Goal: Information Seeking & Learning: Compare options

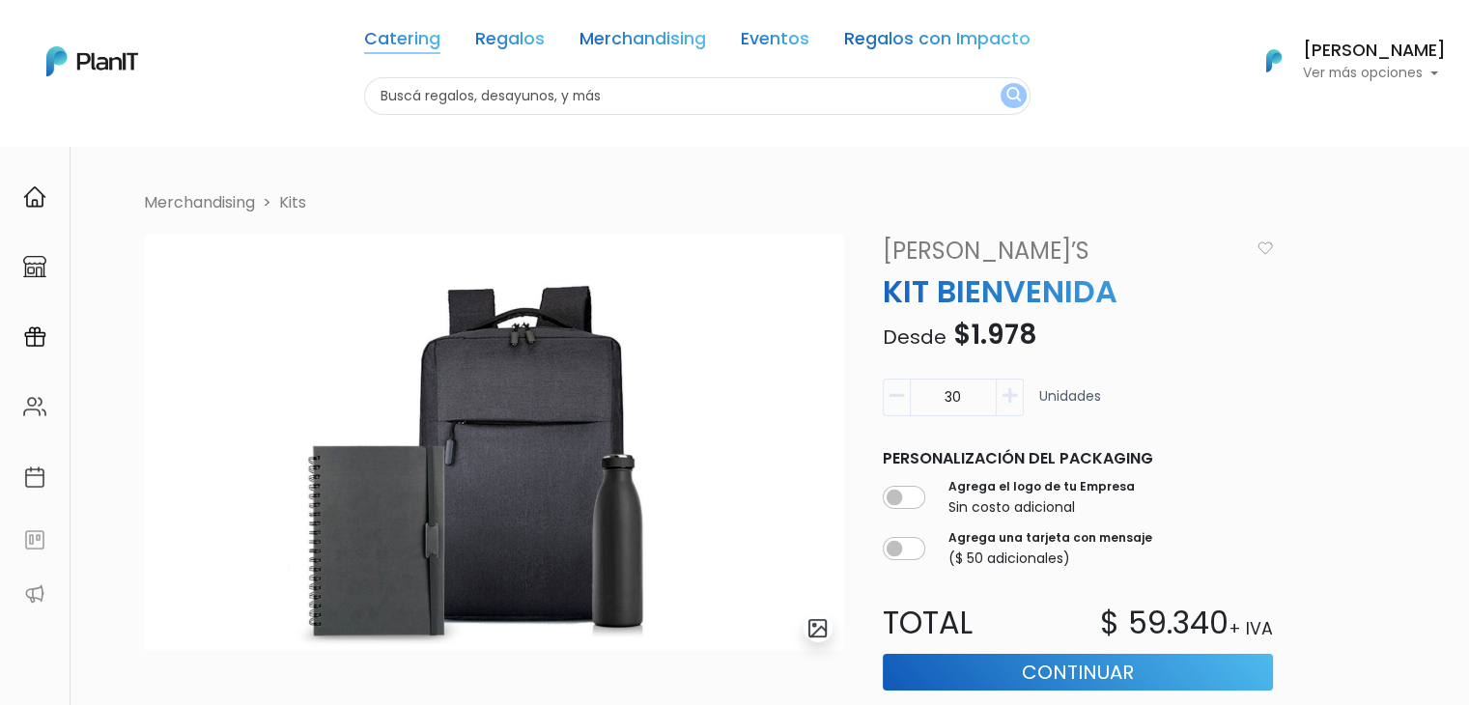
click at [364, 37] on link "Catering" at bounding box center [402, 42] width 76 height 23
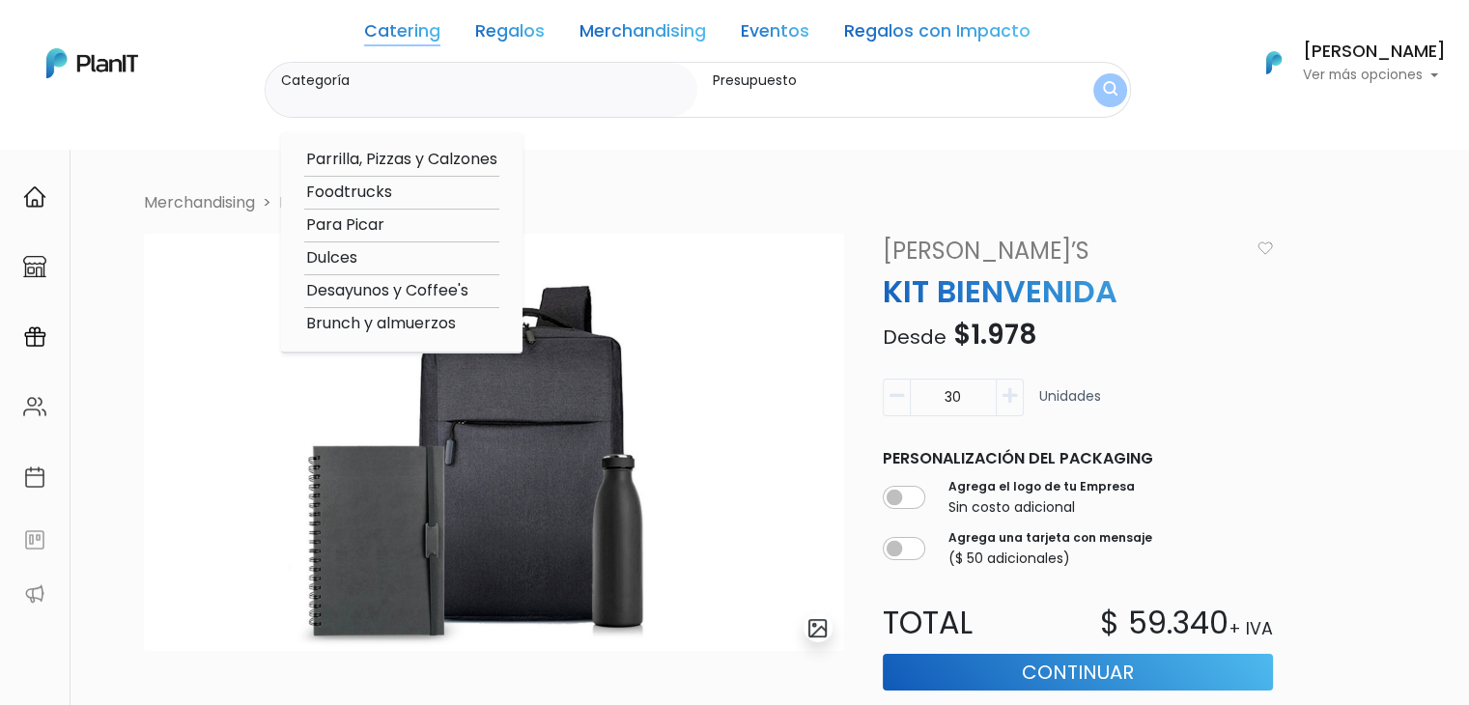
click at [387, 297] on option "Desayunos y Coffee's" at bounding box center [401, 291] width 195 height 24
type input "Desayunos y Coffee's"
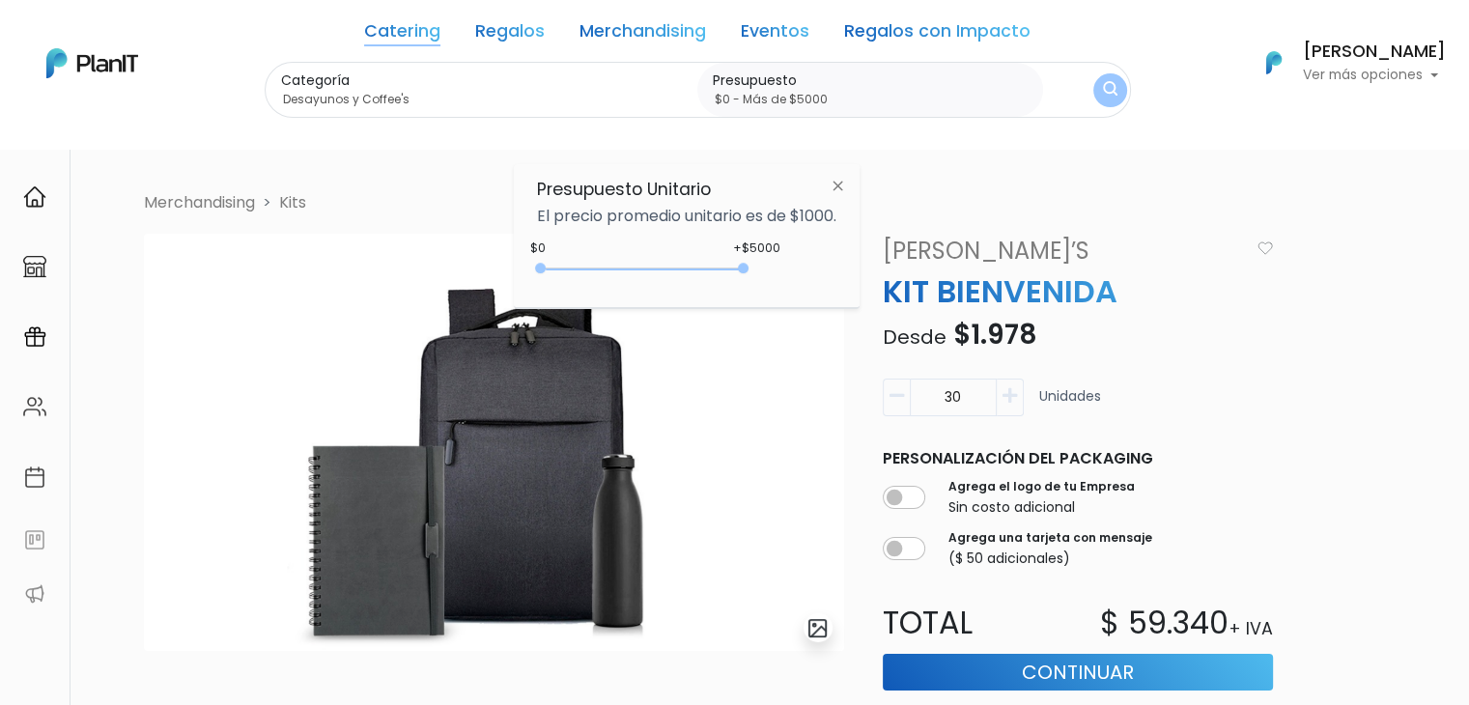
type input "$0 - Más de $5000"
drag, startPoint x: 576, startPoint y: 268, endPoint x: 789, endPoint y: 295, distance: 215.2
click at [789, 295] on div "Presupuesto Unitario El precio promedio unitario es de $1000. +$5000 $0 0 : 500…" at bounding box center [687, 236] width 346 height 144
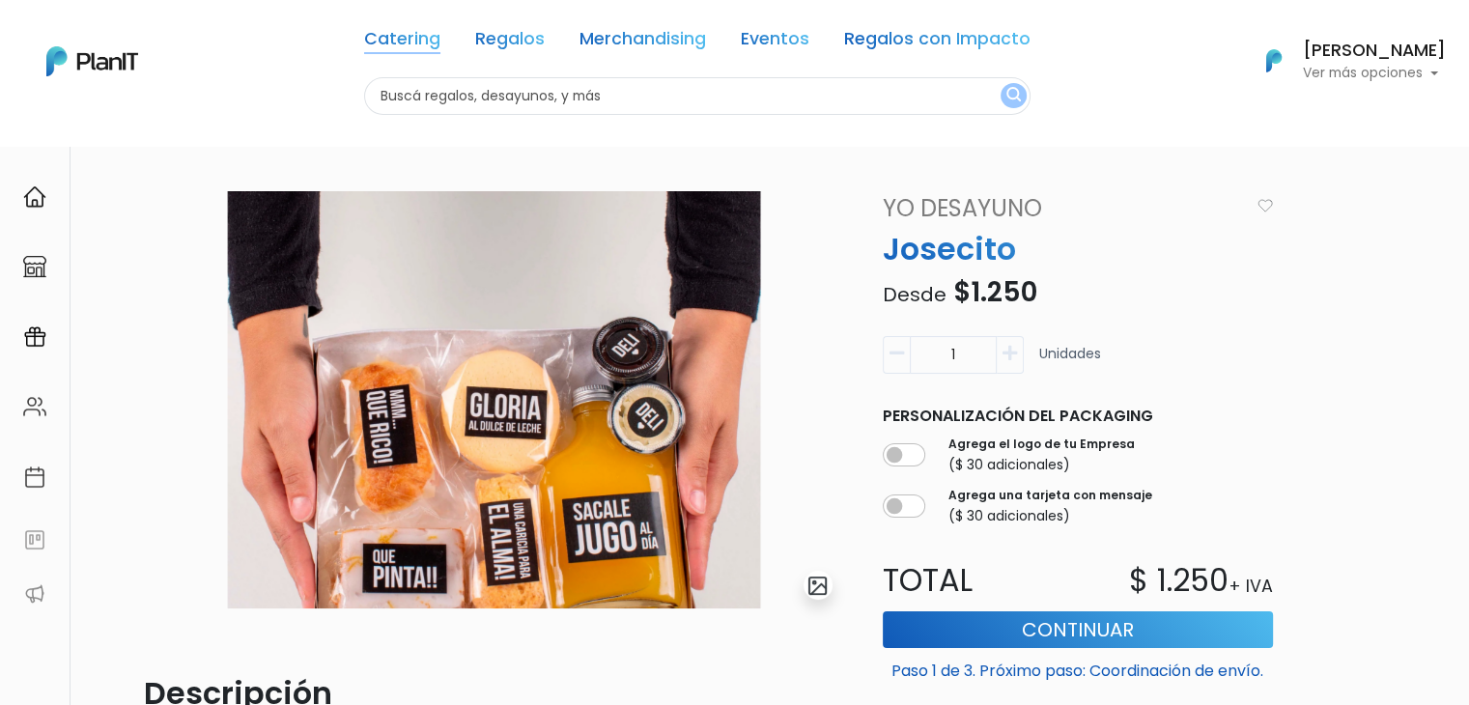
click at [410, 36] on link "Catering" at bounding box center [402, 42] width 76 height 23
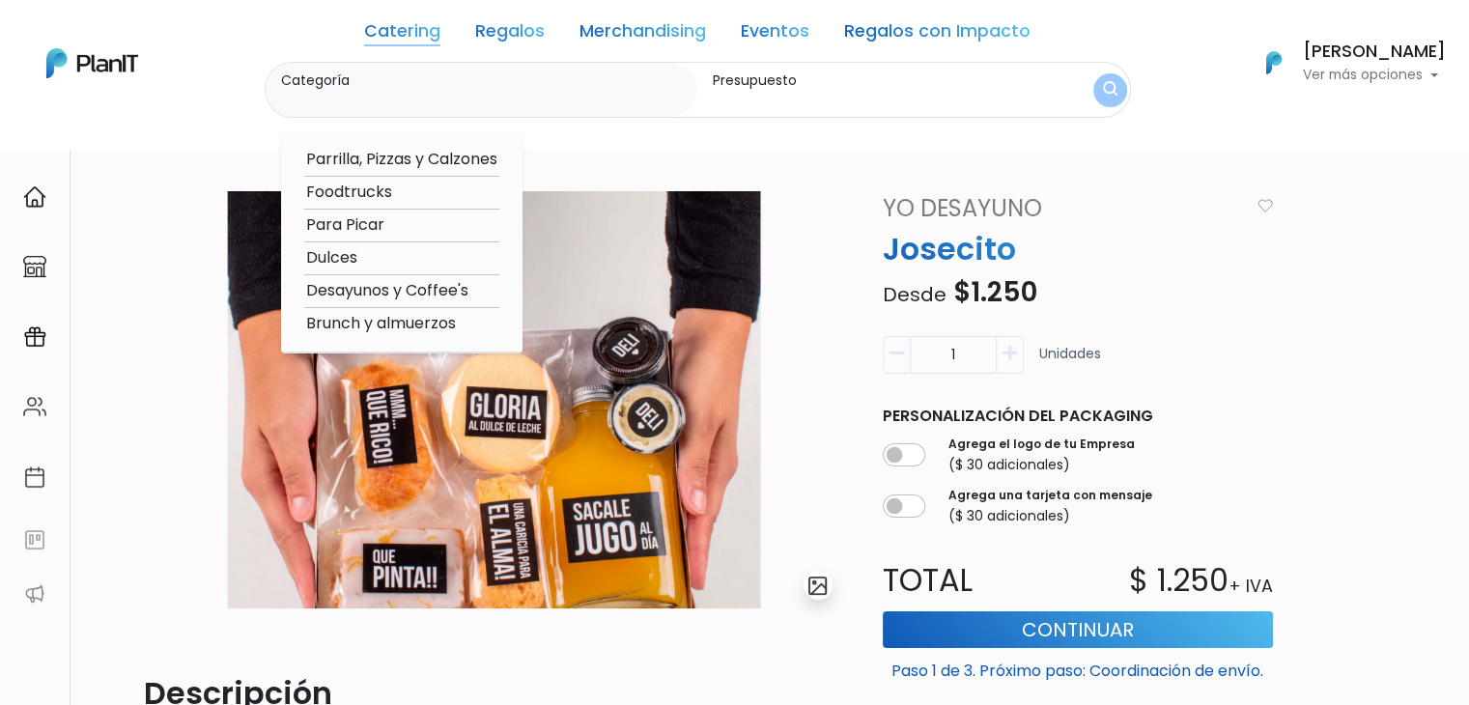
click at [389, 287] on option "Desayunos y Coffee's" at bounding box center [401, 291] width 195 height 24
type input "Desayunos y Coffee's"
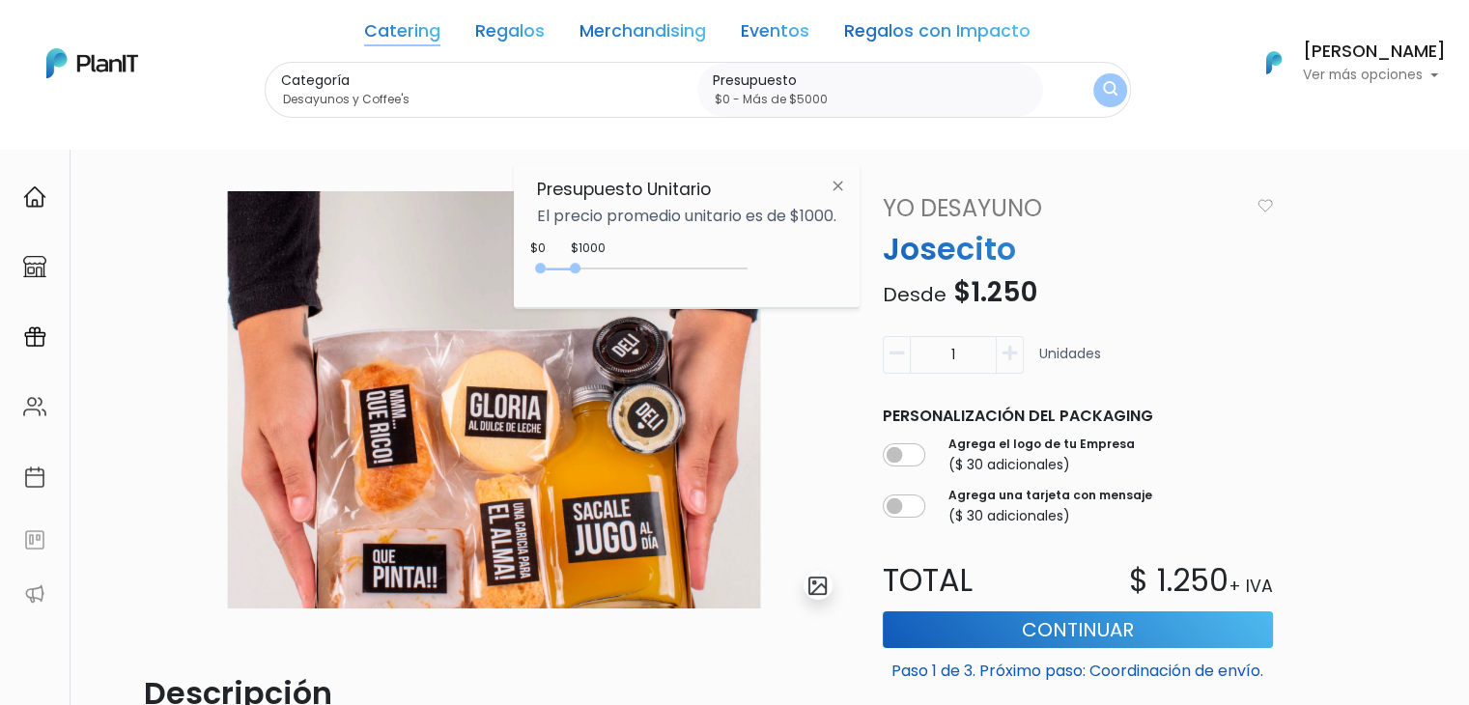
type input "$0 - Más de $5000"
drag, startPoint x: 580, startPoint y: 272, endPoint x: 947, endPoint y: 256, distance: 367.4
click at [947, 256] on body "Catering Regalos Merchandising Eventos Regalos con Impacto Catering Regalos Mer…" at bounding box center [734, 352] width 1469 height 705
click at [1097, 78] on button "submit" at bounding box center [1110, 90] width 34 height 34
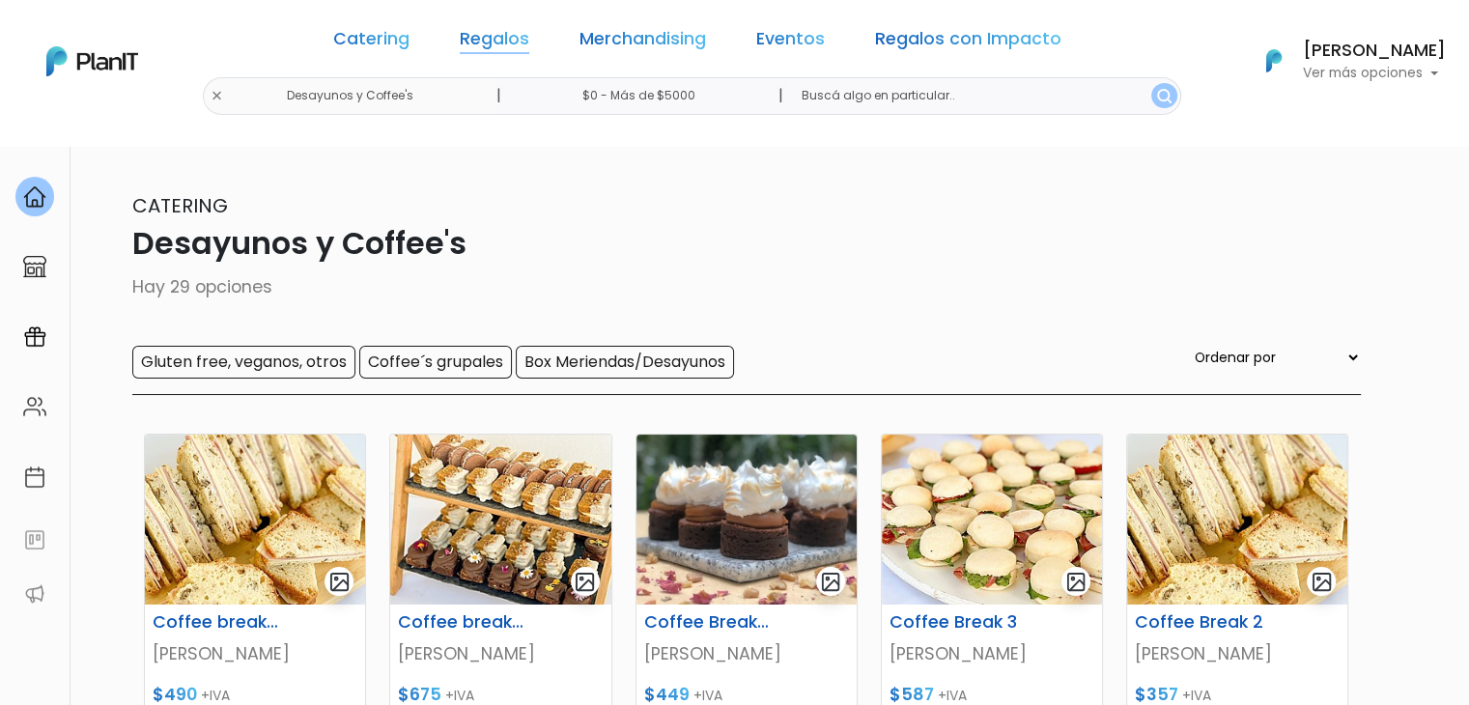
click at [495, 37] on link "Regalos" at bounding box center [495, 42] width 70 height 23
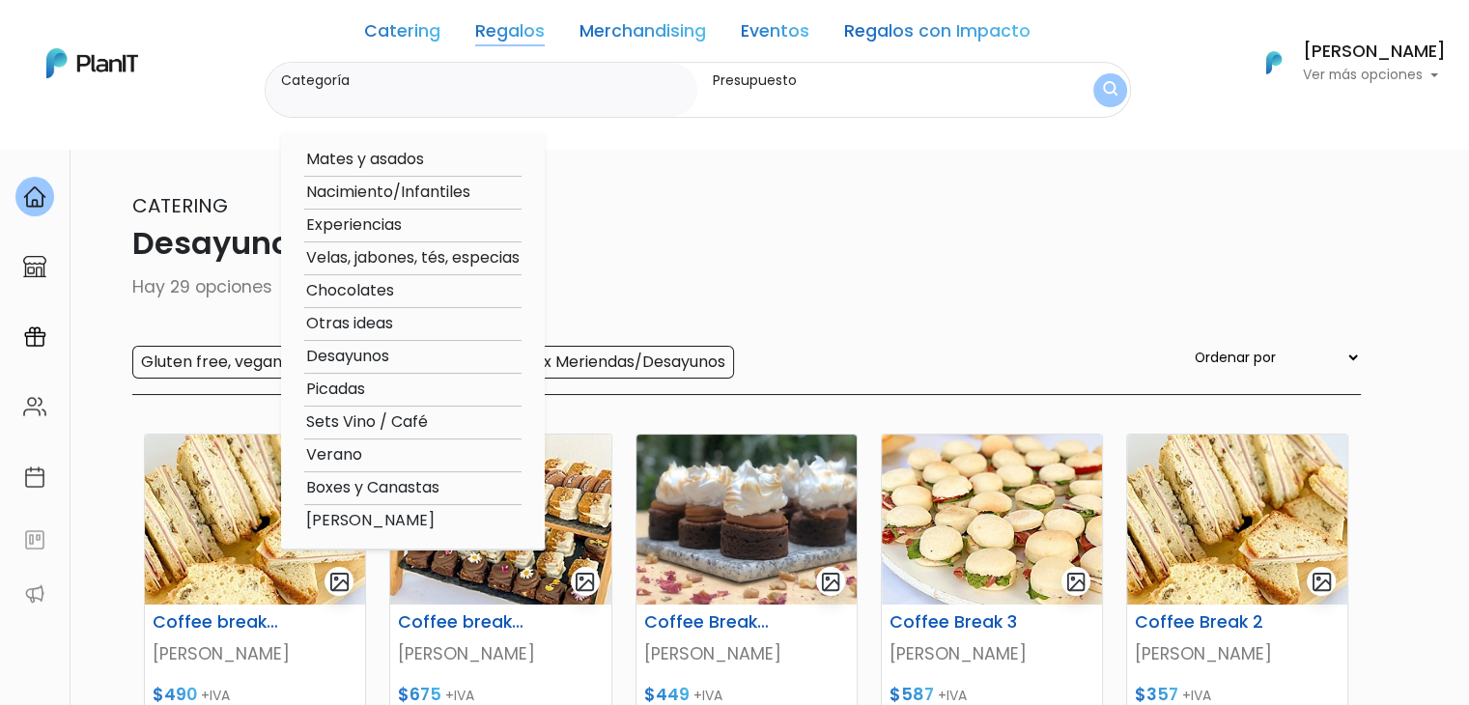
click at [387, 357] on option "Desayunos" at bounding box center [412, 357] width 217 height 24
type input "Desayunos"
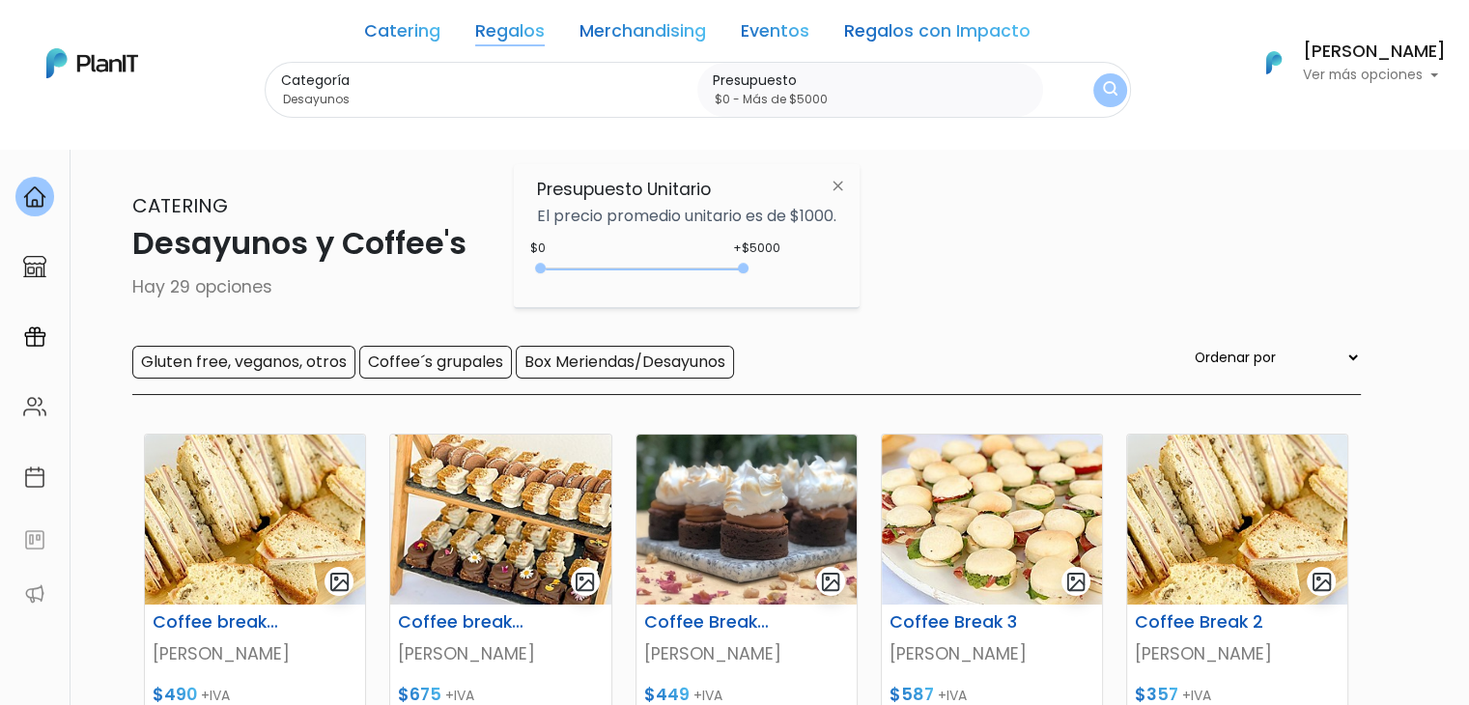
type input "$0 - Más de $5000"
drag, startPoint x: 576, startPoint y: 269, endPoint x: 846, endPoint y: 283, distance: 270.8
click at [846, 283] on div "Presupuesto Unitario El precio promedio unitario es de $1000. +$5000 $0 0 : 500…" at bounding box center [687, 236] width 346 height 144
click at [1103, 90] on img "submit" at bounding box center [1110, 90] width 14 height 18
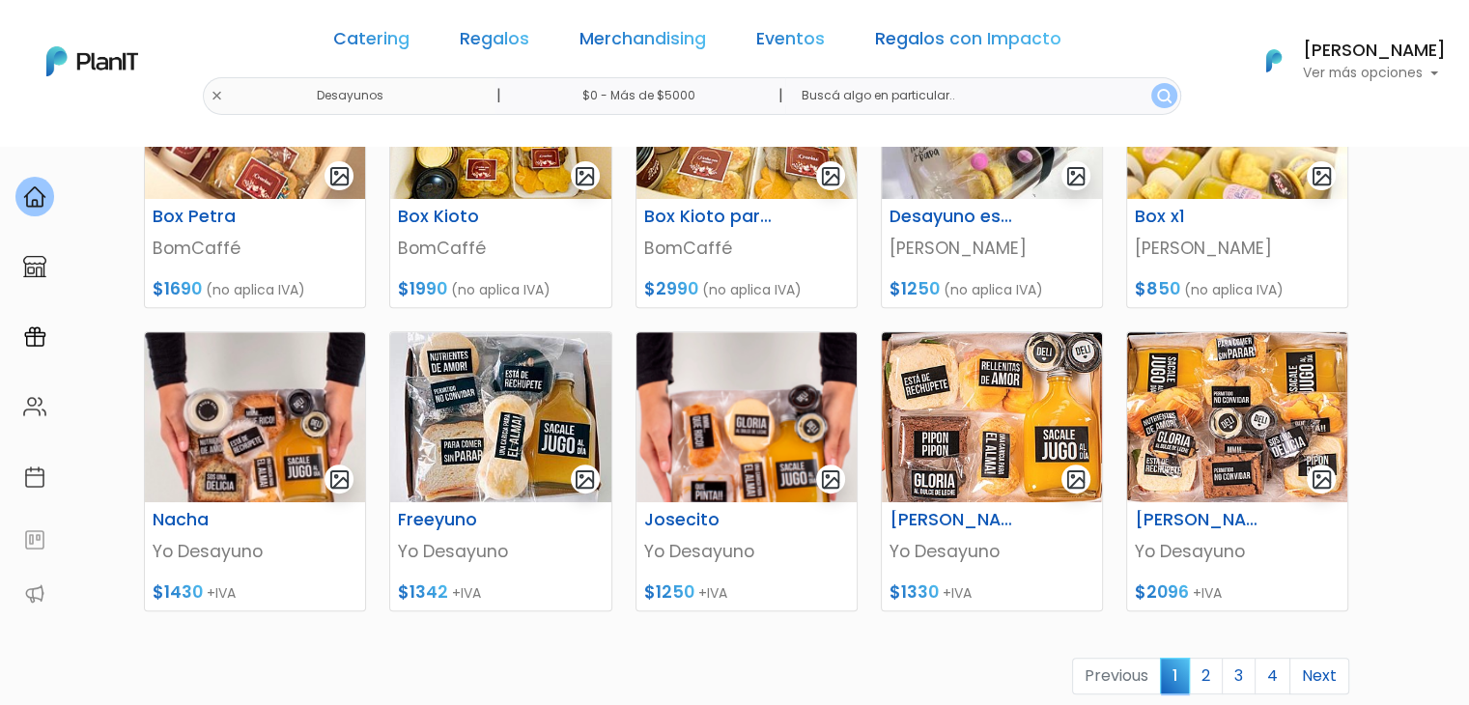
scroll to position [715, 0]
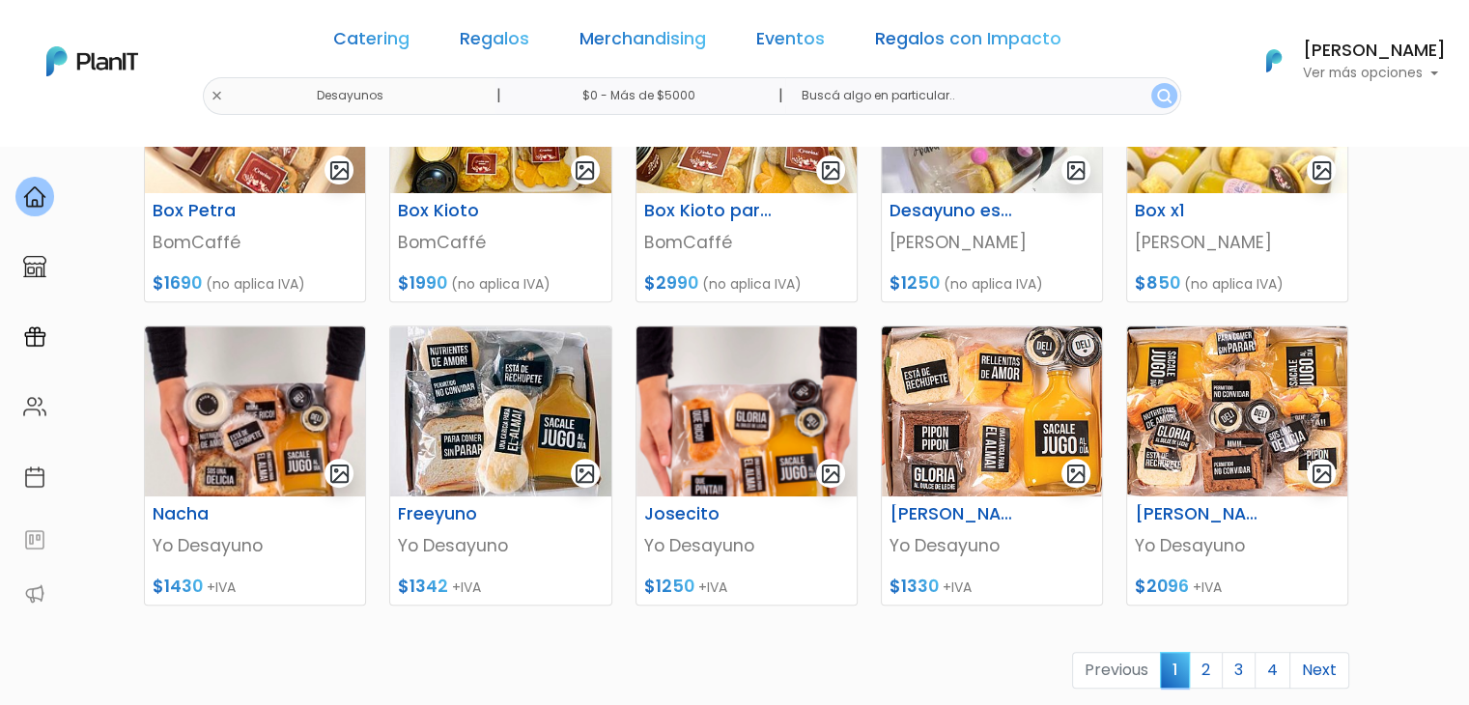
drag, startPoint x: 1483, startPoint y: 90, endPoint x: 1483, endPoint y: 373, distance: 283.0
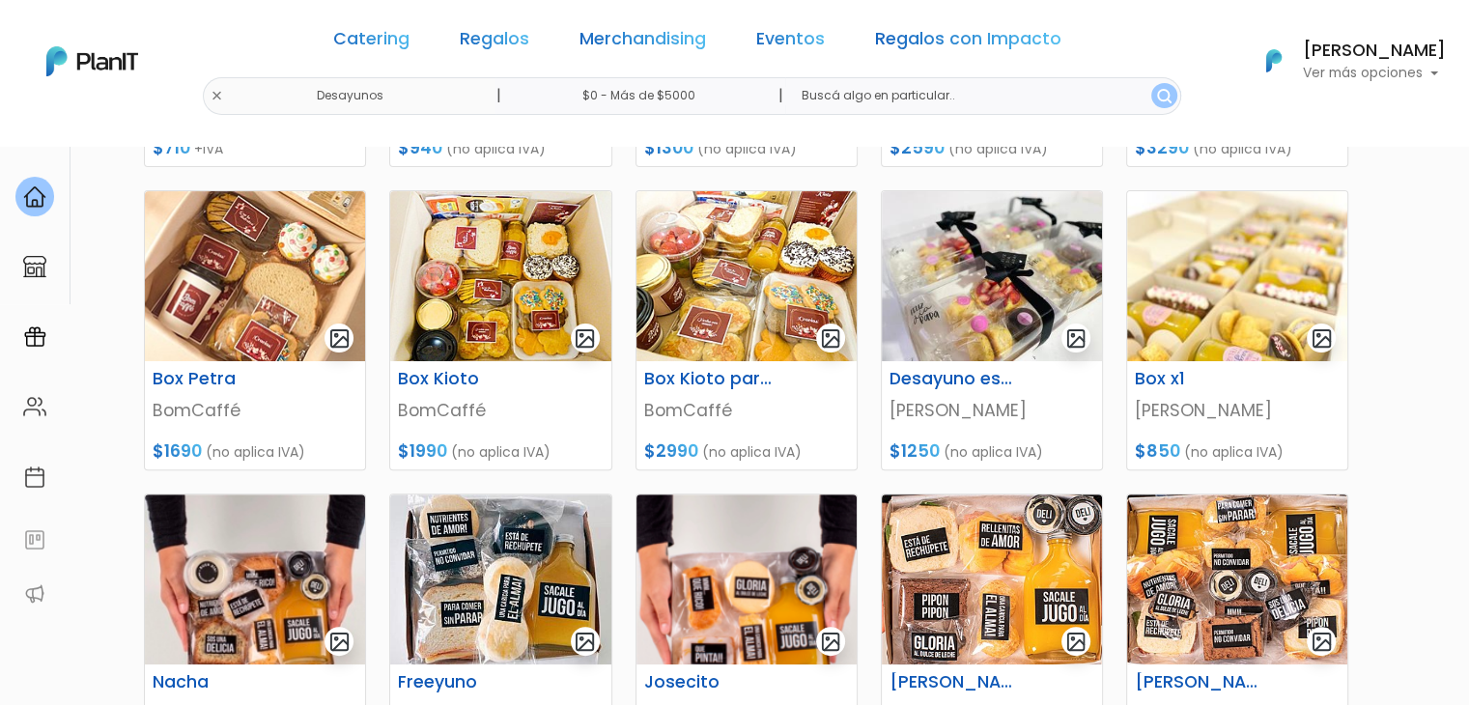
scroll to position [543, 0]
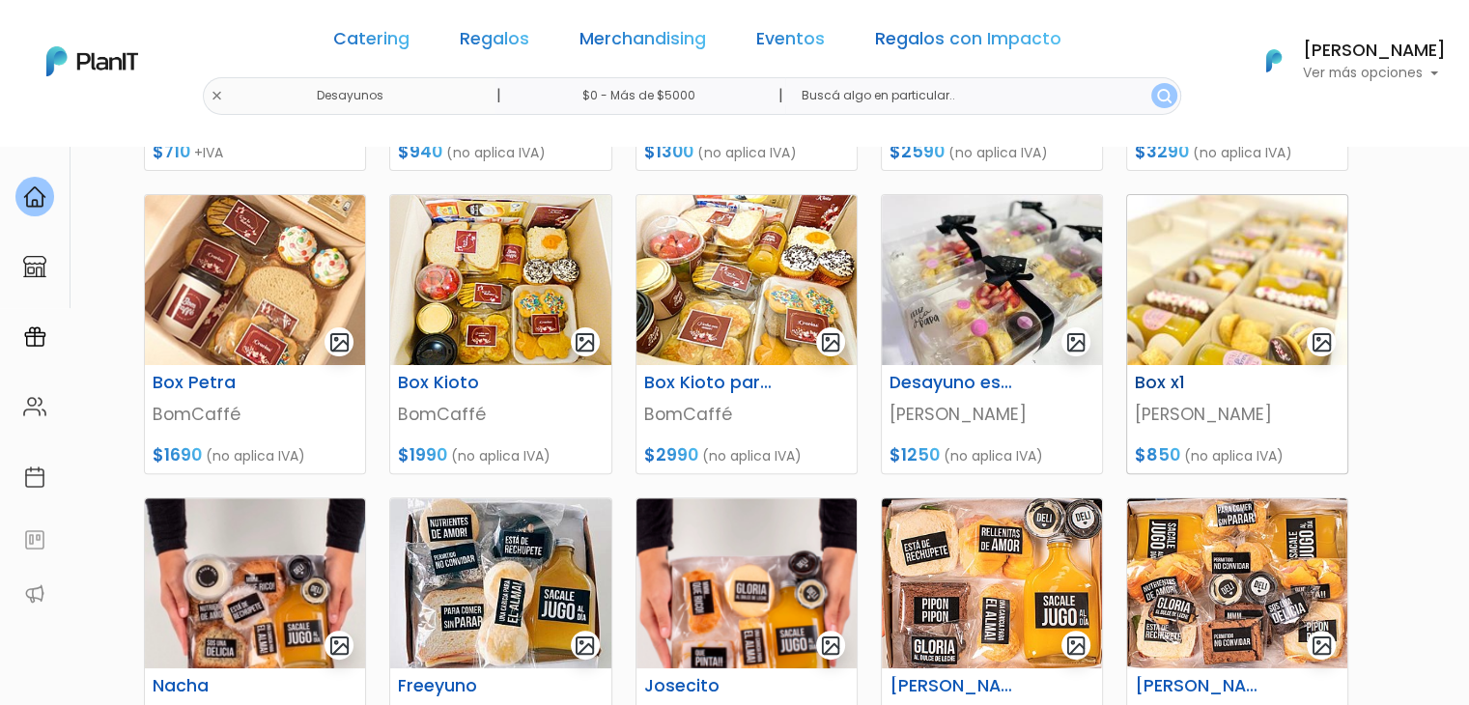
click at [1241, 269] on img at bounding box center [1237, 280] width 220 height 170
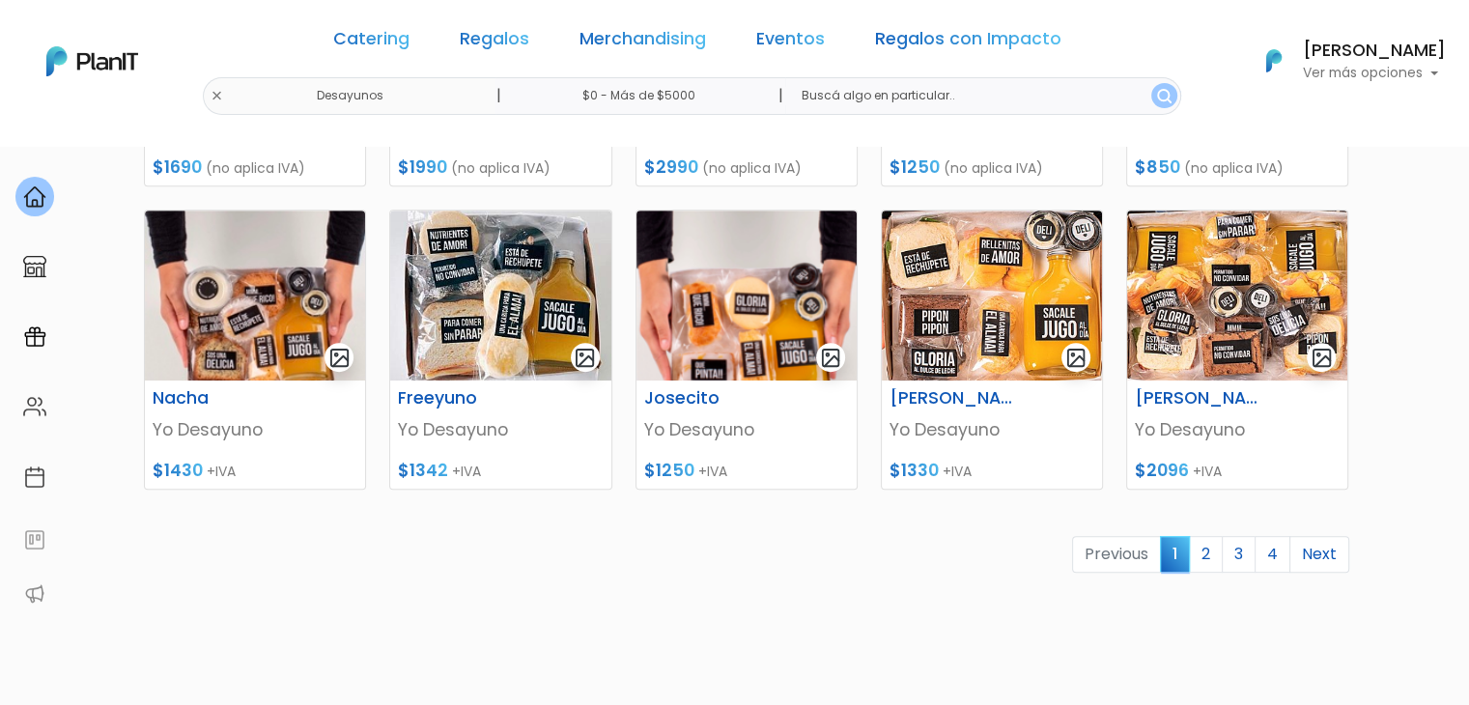
scroll to position [854, 0]
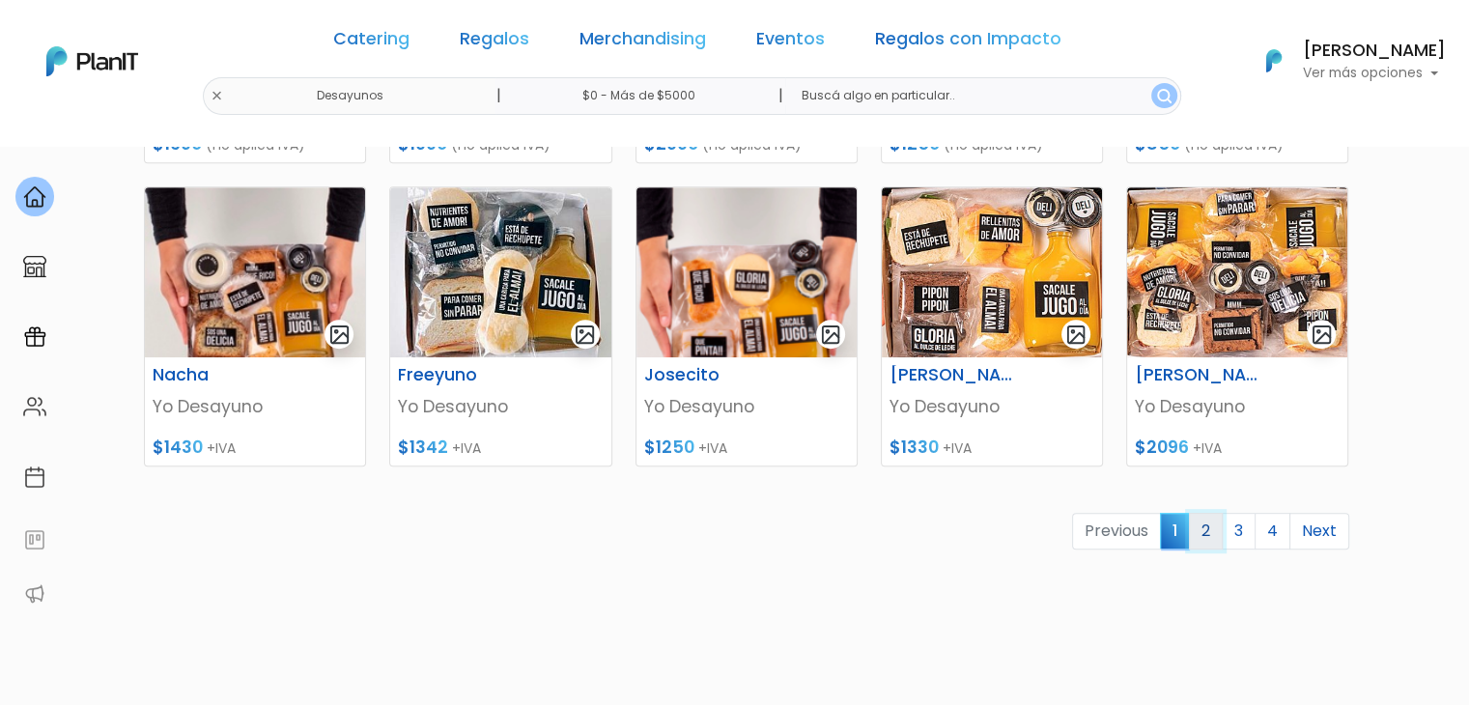
click at [1208, 530] on link "2" at bounding box center [1206, 531] width 34 height 37
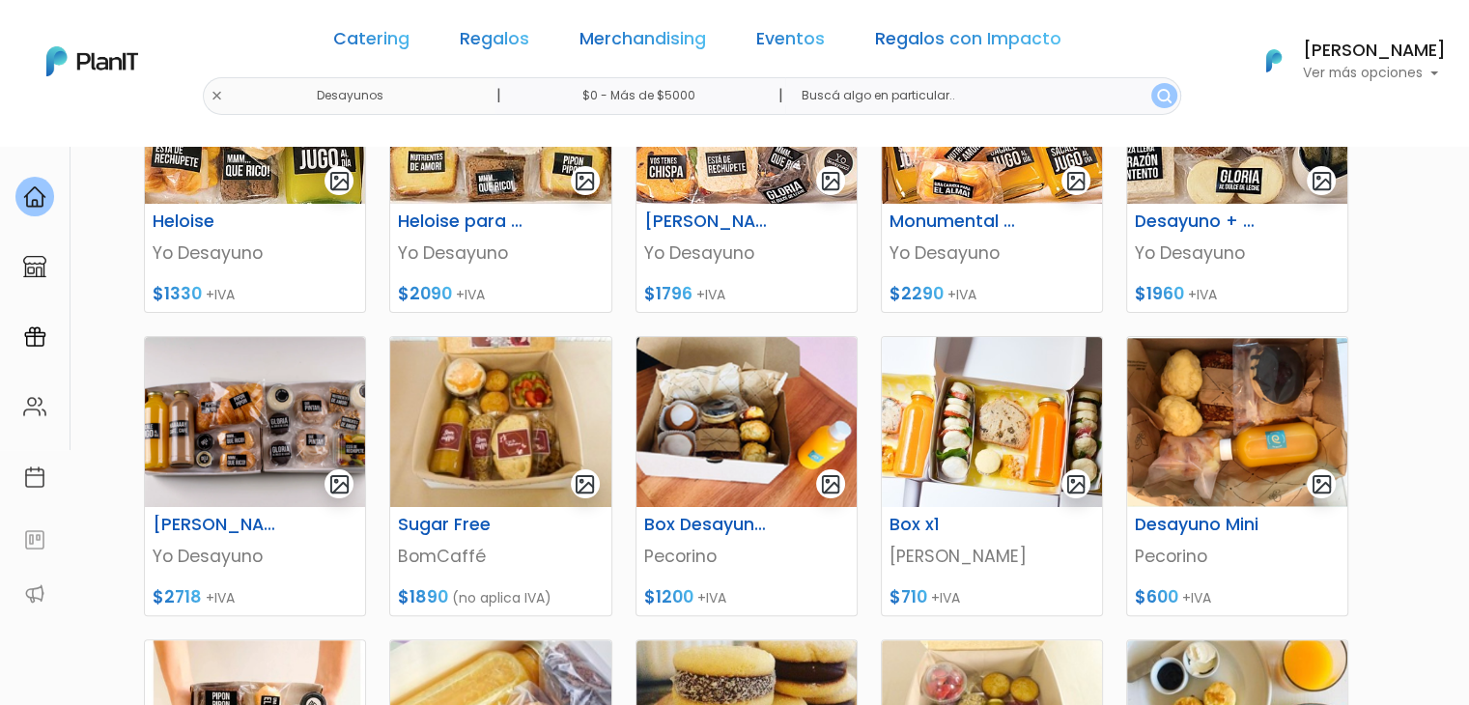
scroll to position [411, 0]
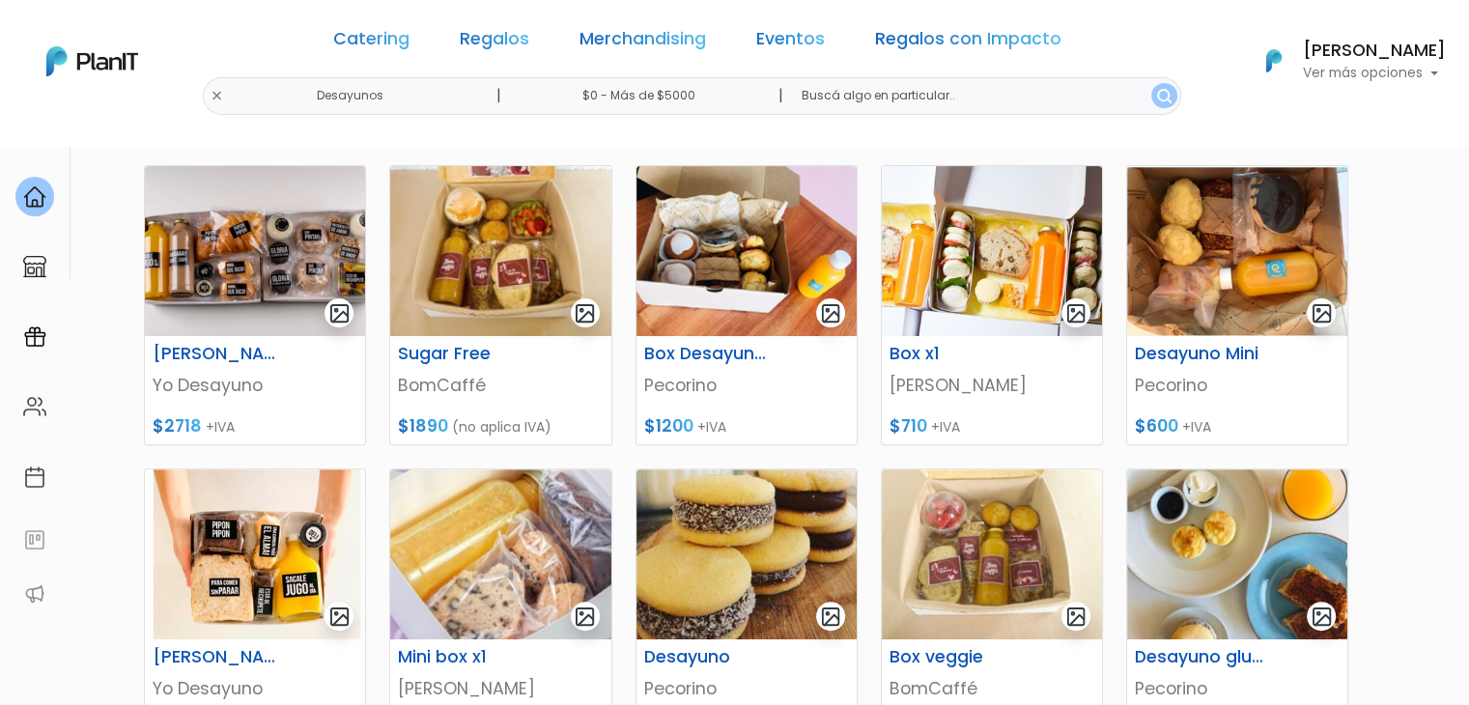
drag, startPoint x: 1483, startPoint y: 190, endPoint x: 1483, endPoint y: 416, distance: 226.0
click at [1248, 271] on img at bounding box center [1237, 252] width 220 height 170
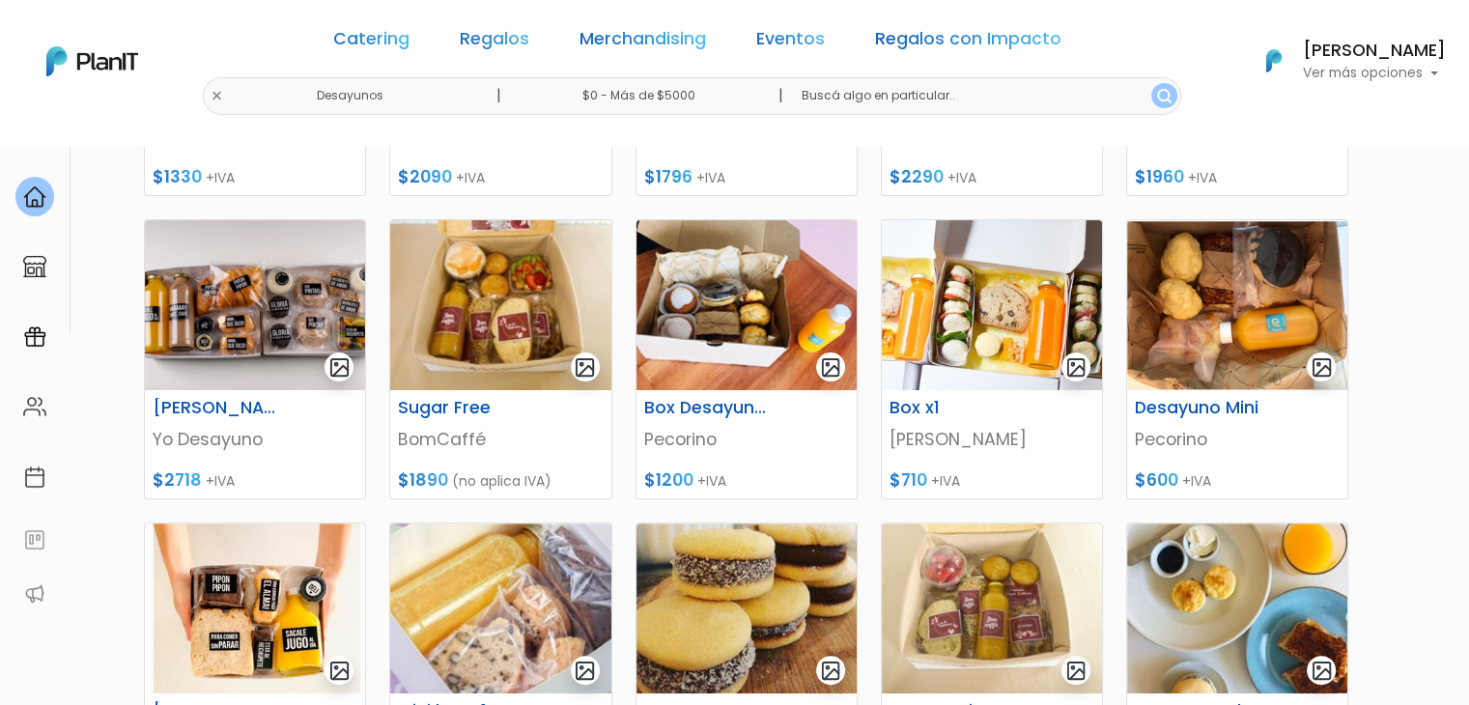
scroll to position [984, 0]
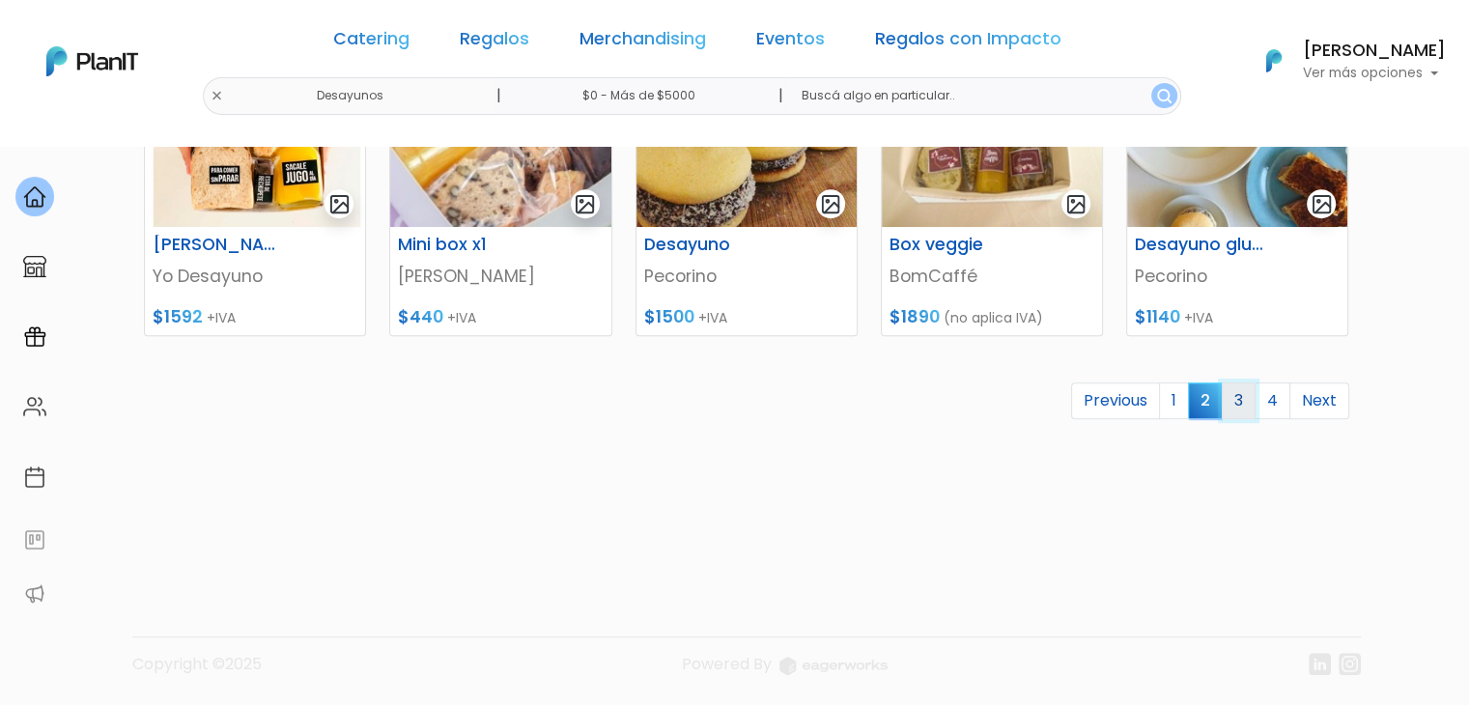
click at [1243, 399] on link "3" at bounding box center [1239, 400] width 34 height 37
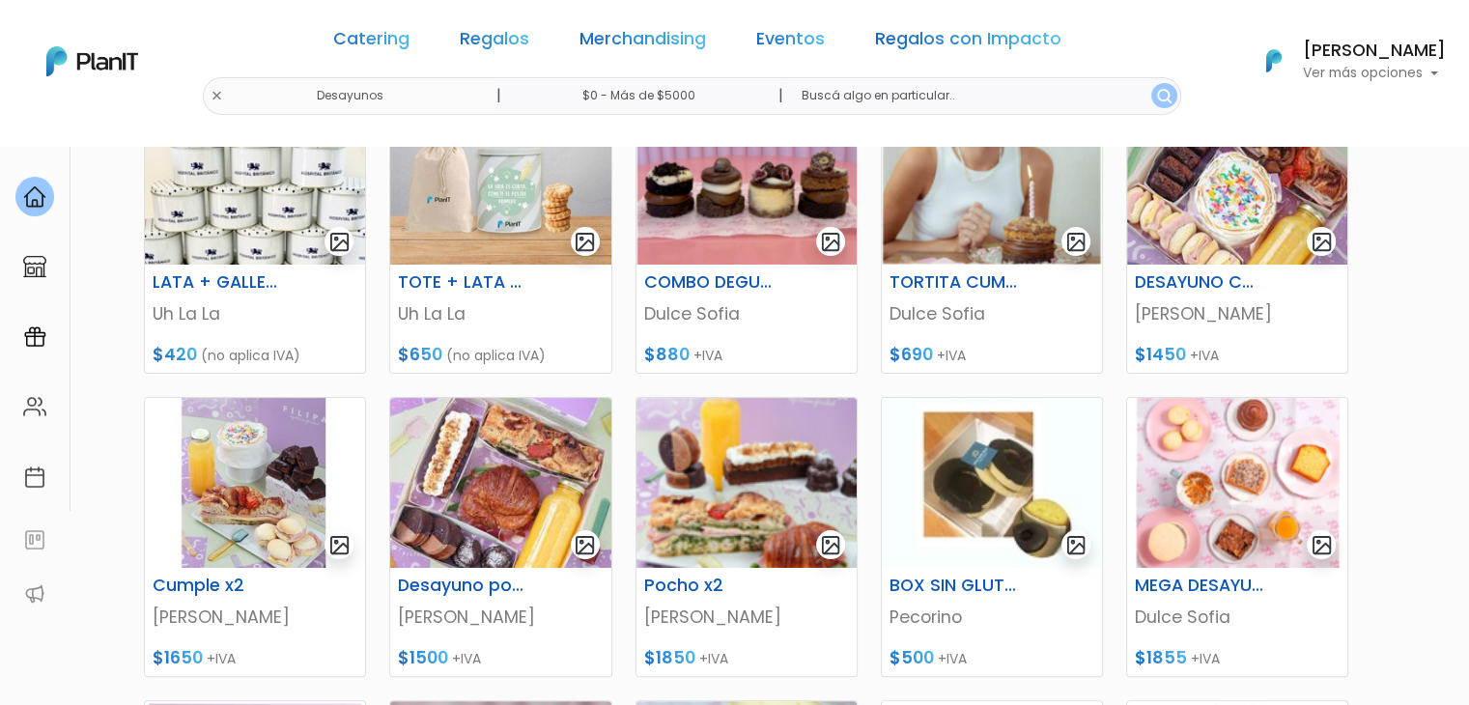
scroll to position [352, 0]
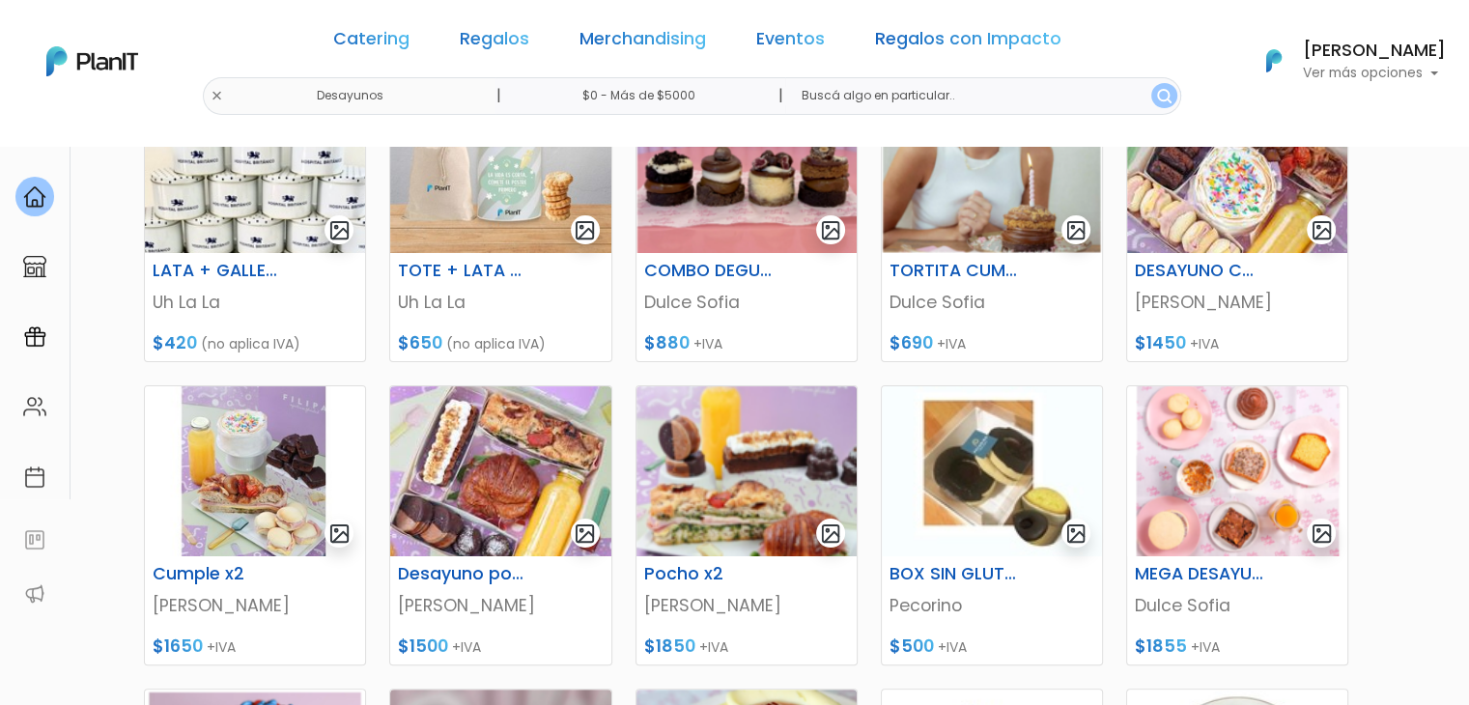
drag, startPoint x: 0, startPoint y: 0, endPoint x: 1483, endPoint y: 316, distance: 1515.9
click at [1468, 316] on html "Catering Regalos Merchandising Eventos Regalos con Impacto Desayunos | $0 - Más…" at bounding box center [734, 0] width 1469 height 705
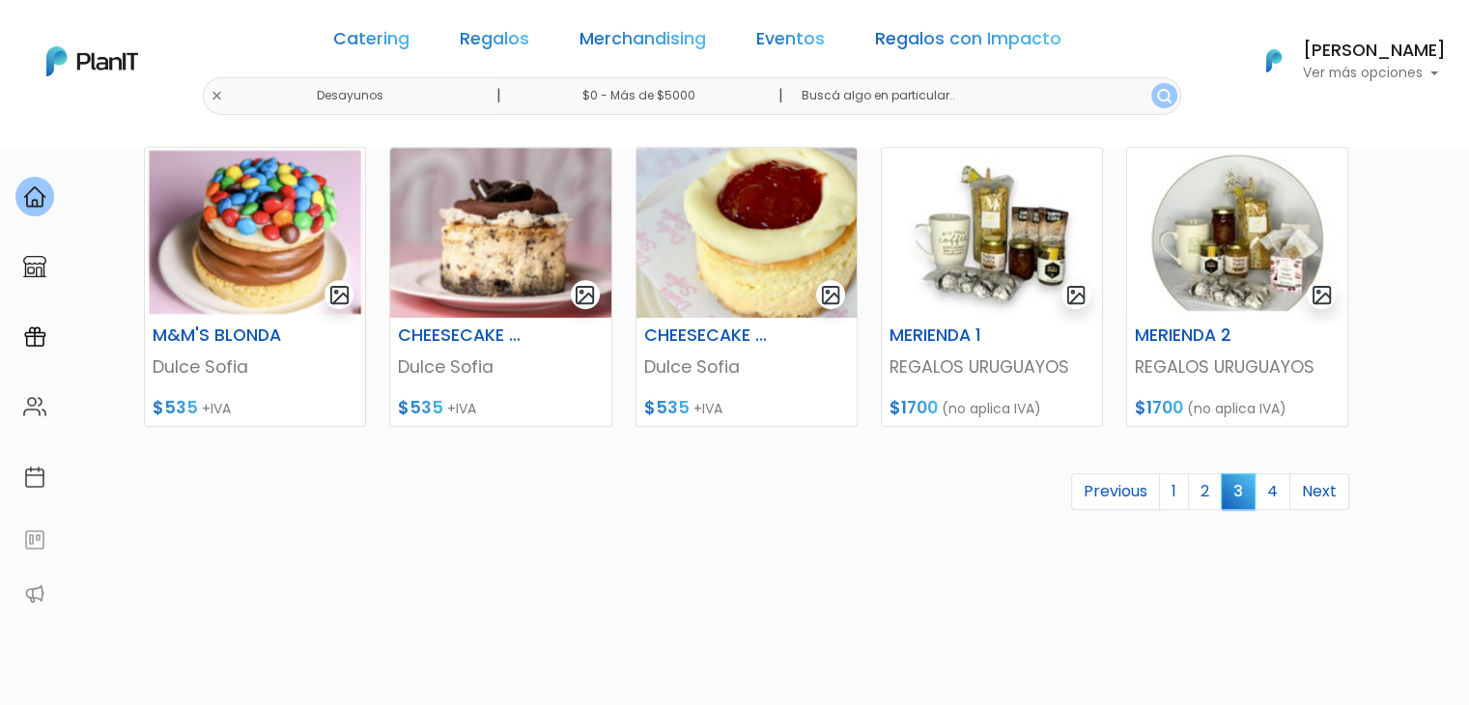
scroll to position [892, 0]
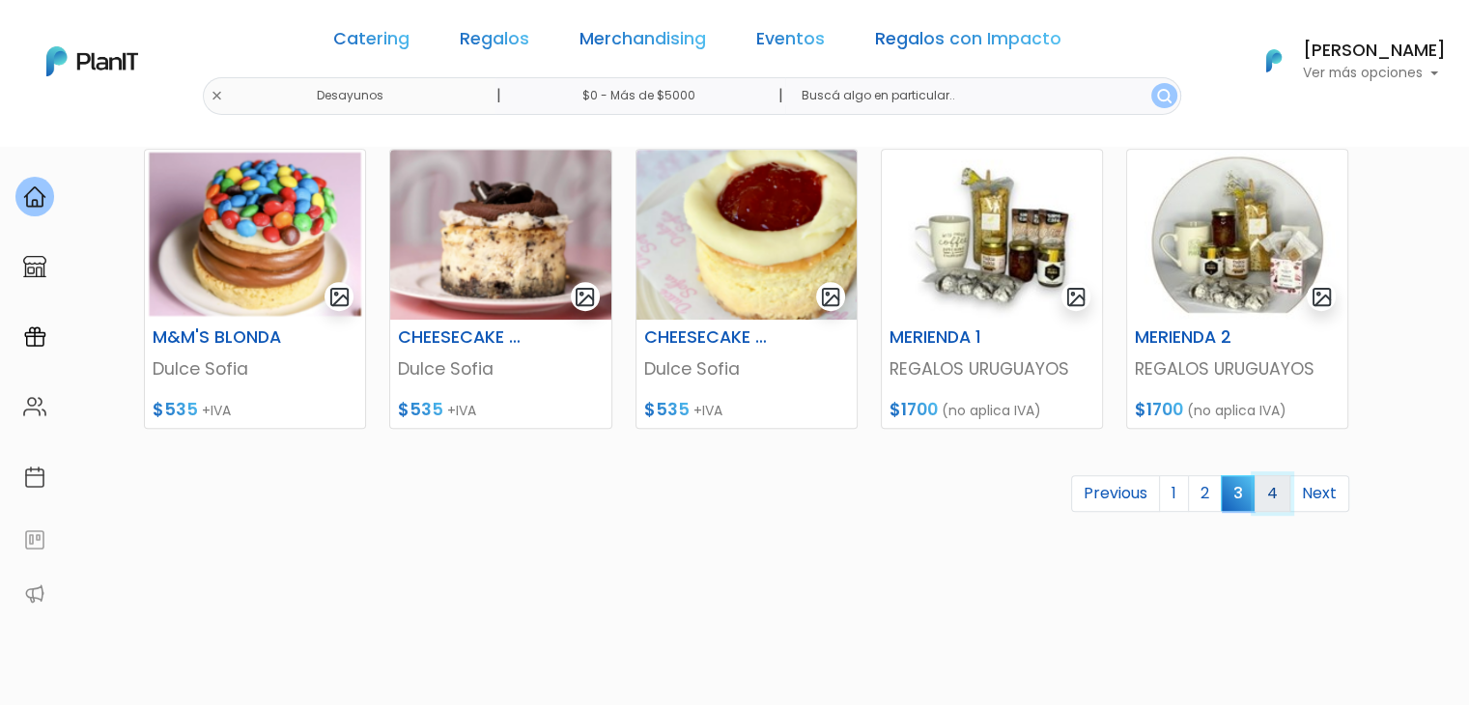
click at [1277, 492] on link "4" at bounding box center [1273, 493] width 36 height 37
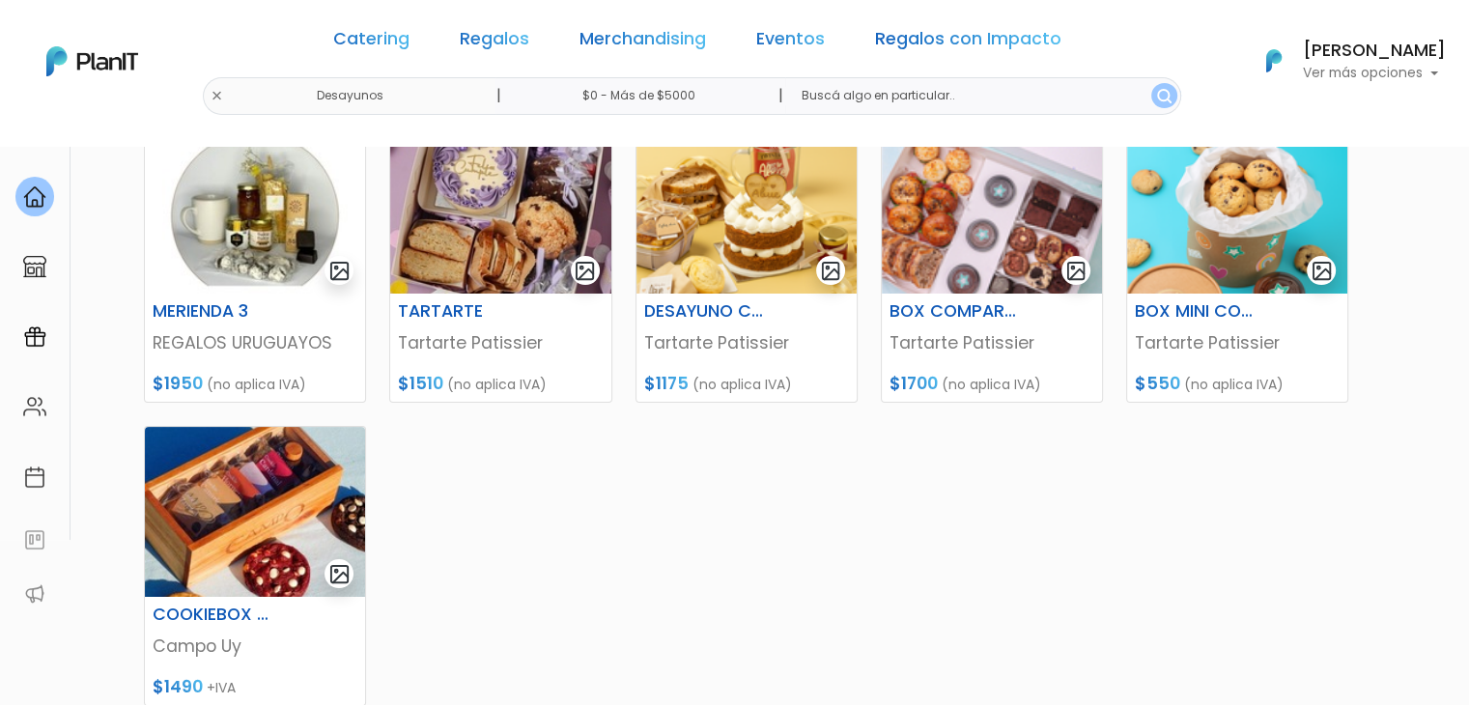
scroll to position [314, 0]
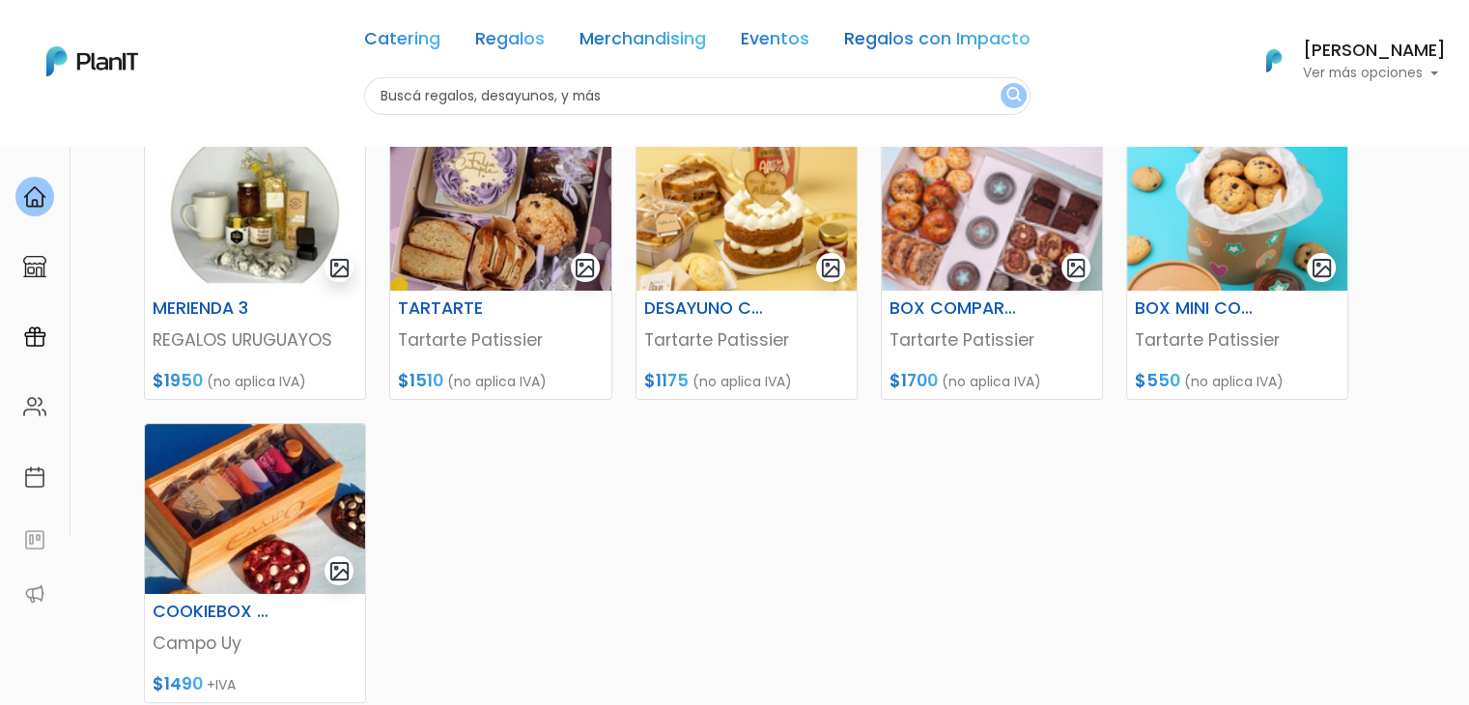
click at [266, 95] on div "Catering Regalos Merchandising Eventos Regalos con Impacto Desayunos | $0 - Más…" at bounding box center [734, 61] width 1469 height 107
click at [481, 94] on input "text" at bounding box center [697, 96] width 666 height 38
type input "lienz"
click at [1001, 83] on button "submit" at bounding box center [1014, 95] width 26 height 25
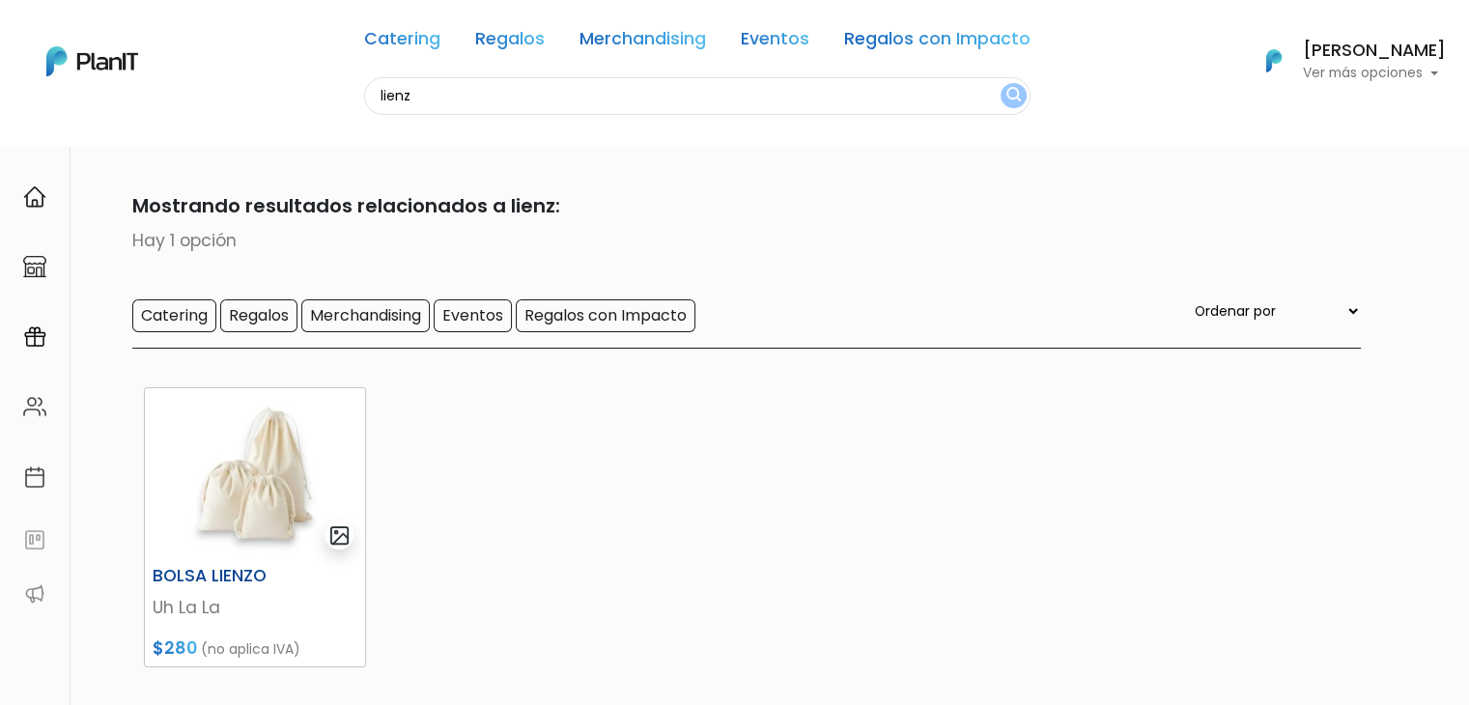
click at [228, 446] on img at bounding box center [255, 473] width 220 height 170
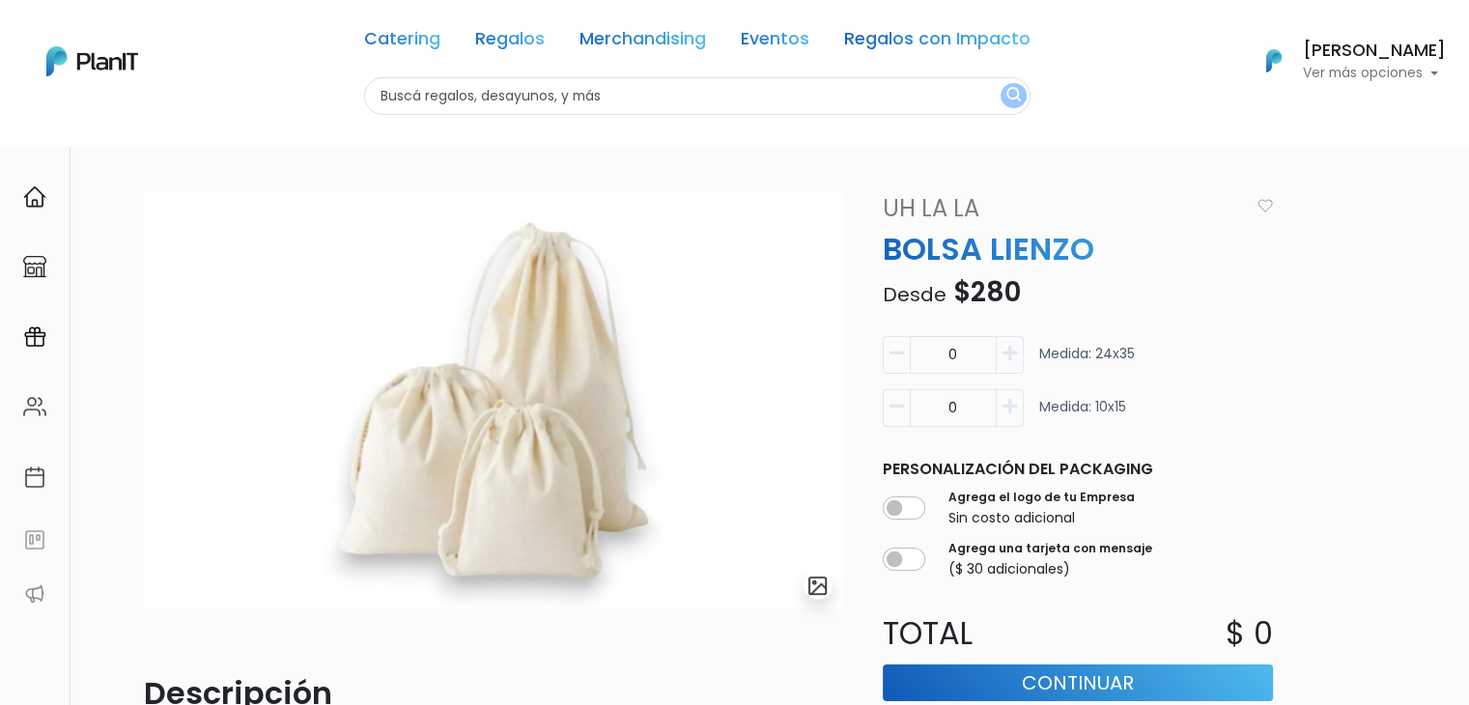
click at [425, 105] on input "text" at bounding box center [697, 96] width 666 height 38
type input "verd"
click at [1001, 83] on button "submit" at bounding box center [1014, 95] width 26 height 25
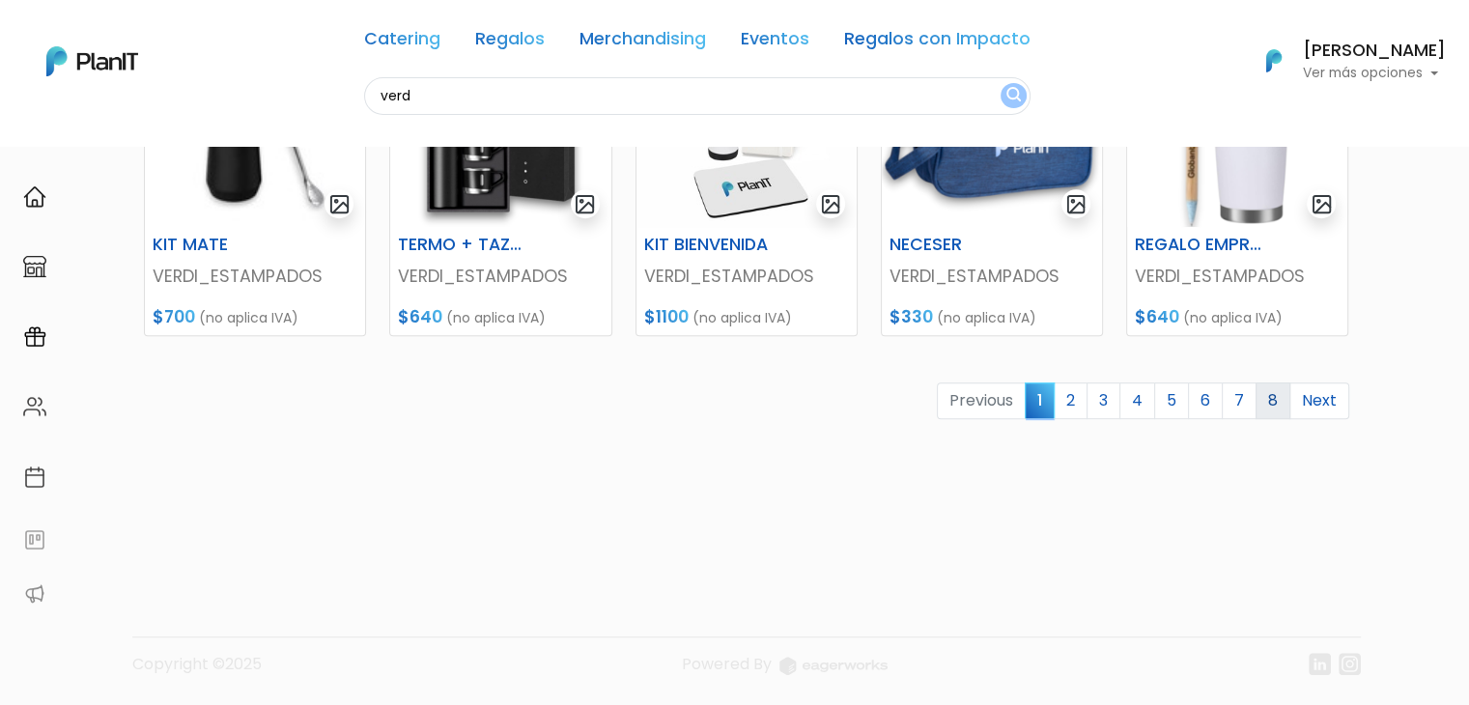
click at [1271, 394] on link "8" at bounding box center [1273, 400] width 35 height 37
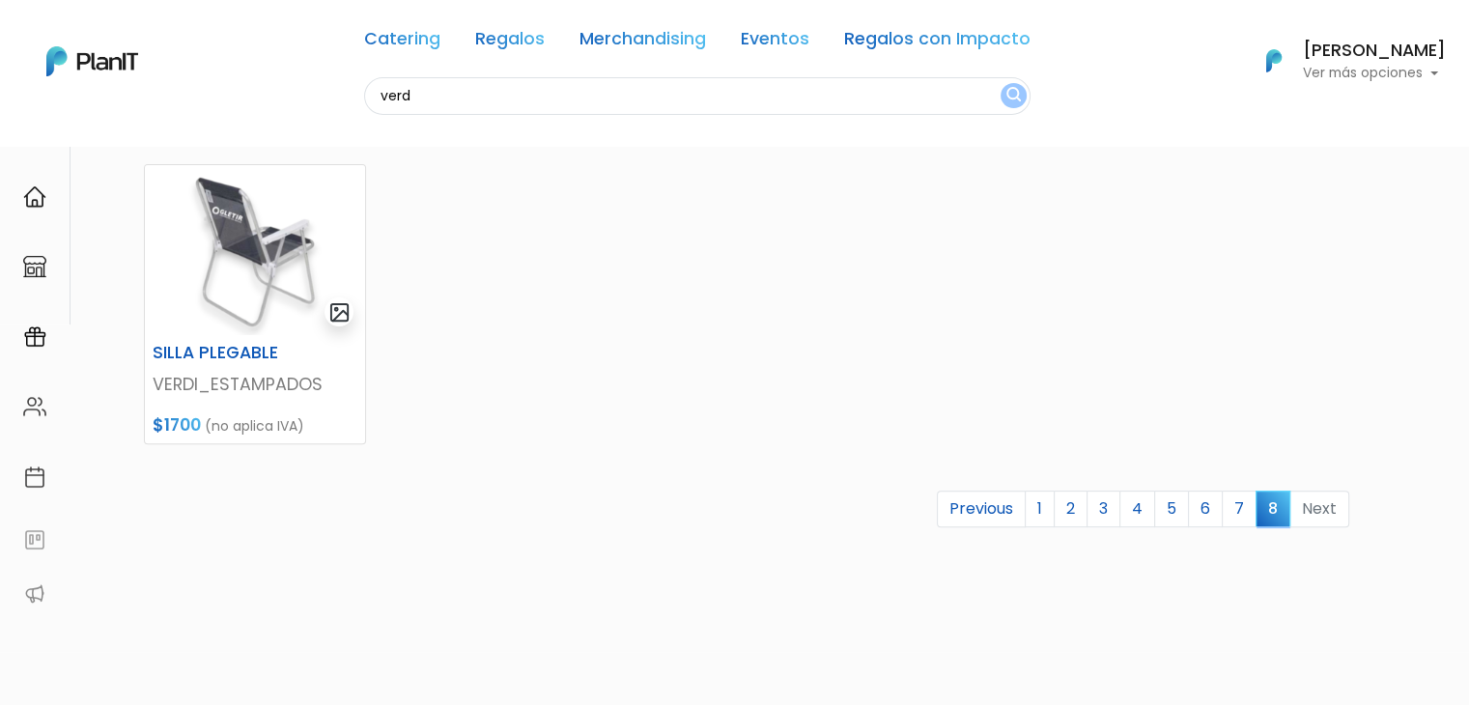
scroll to position [536, 0]
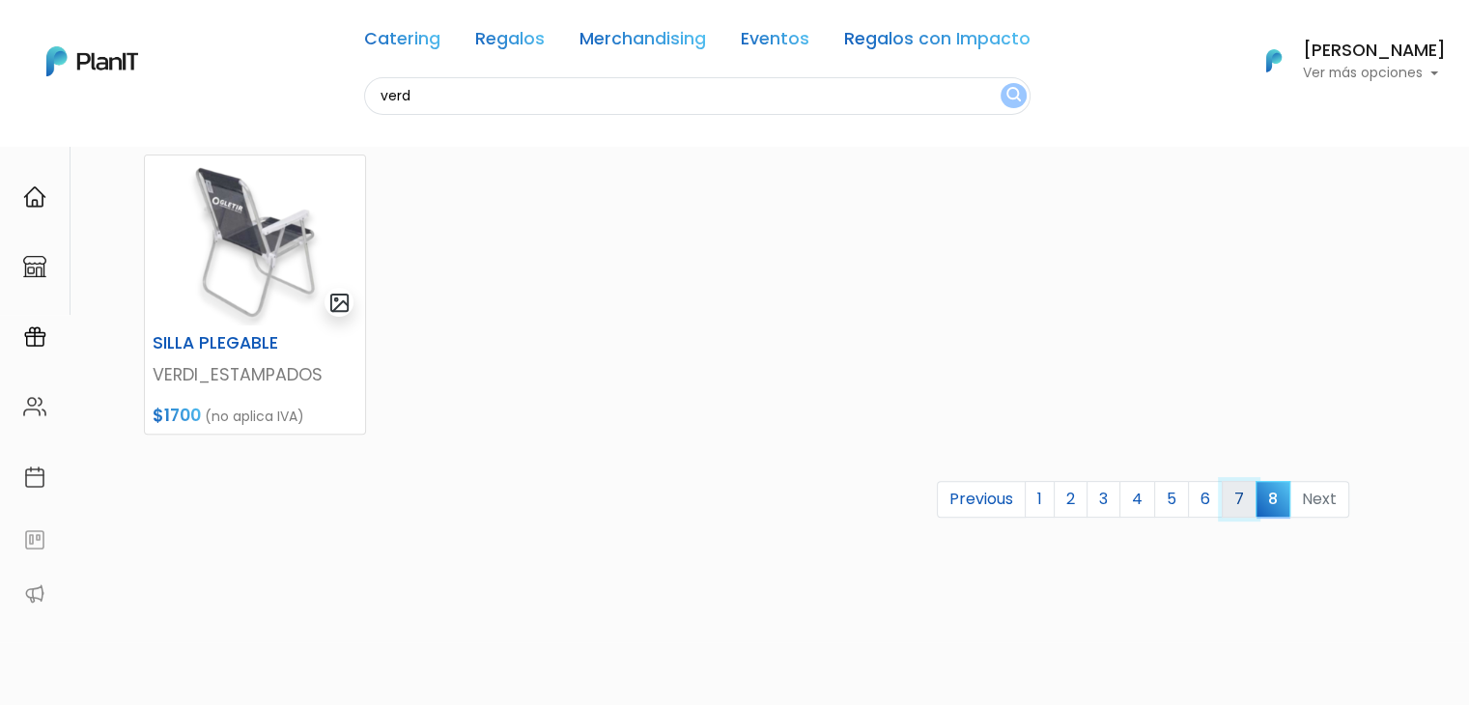
click at [1232, 508] on link "7" at bounding box center [1239, 499] width 35 height 37
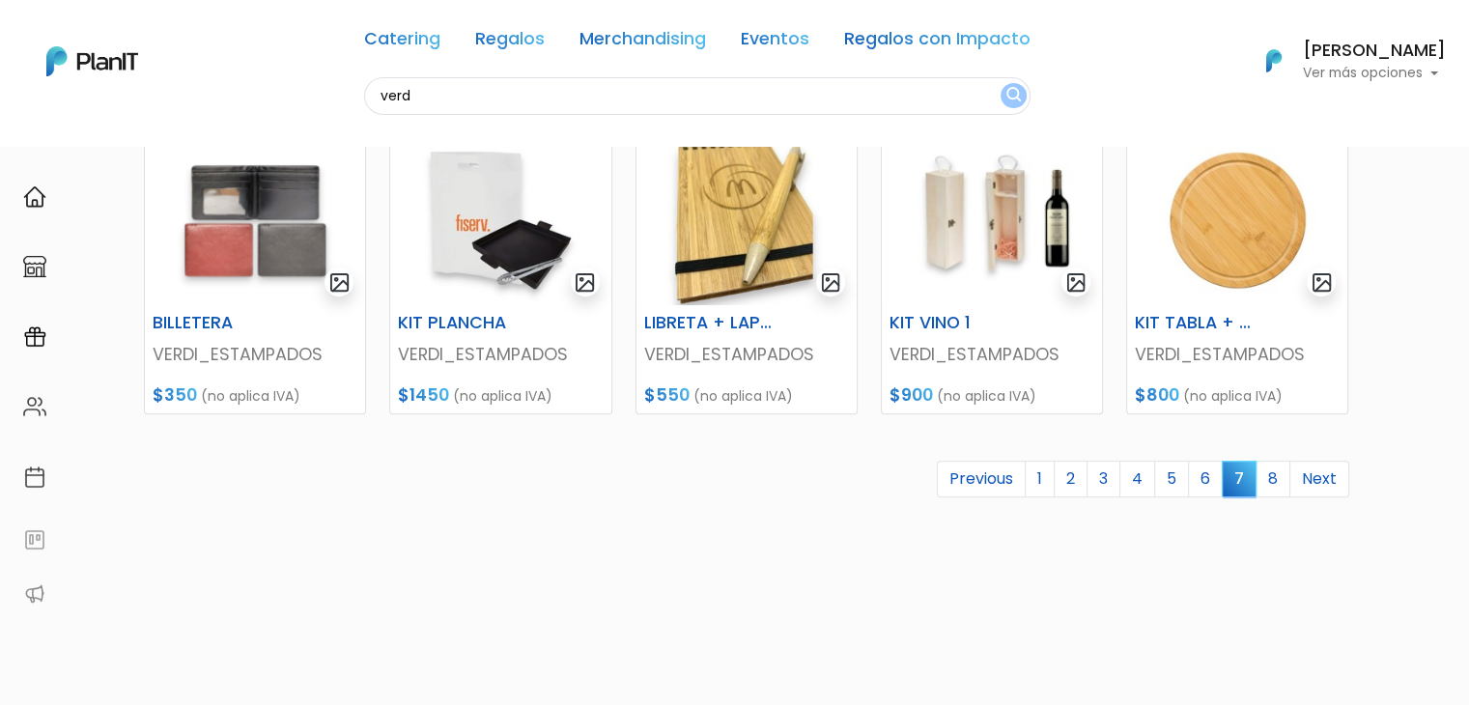
scroll to position [871, 0]
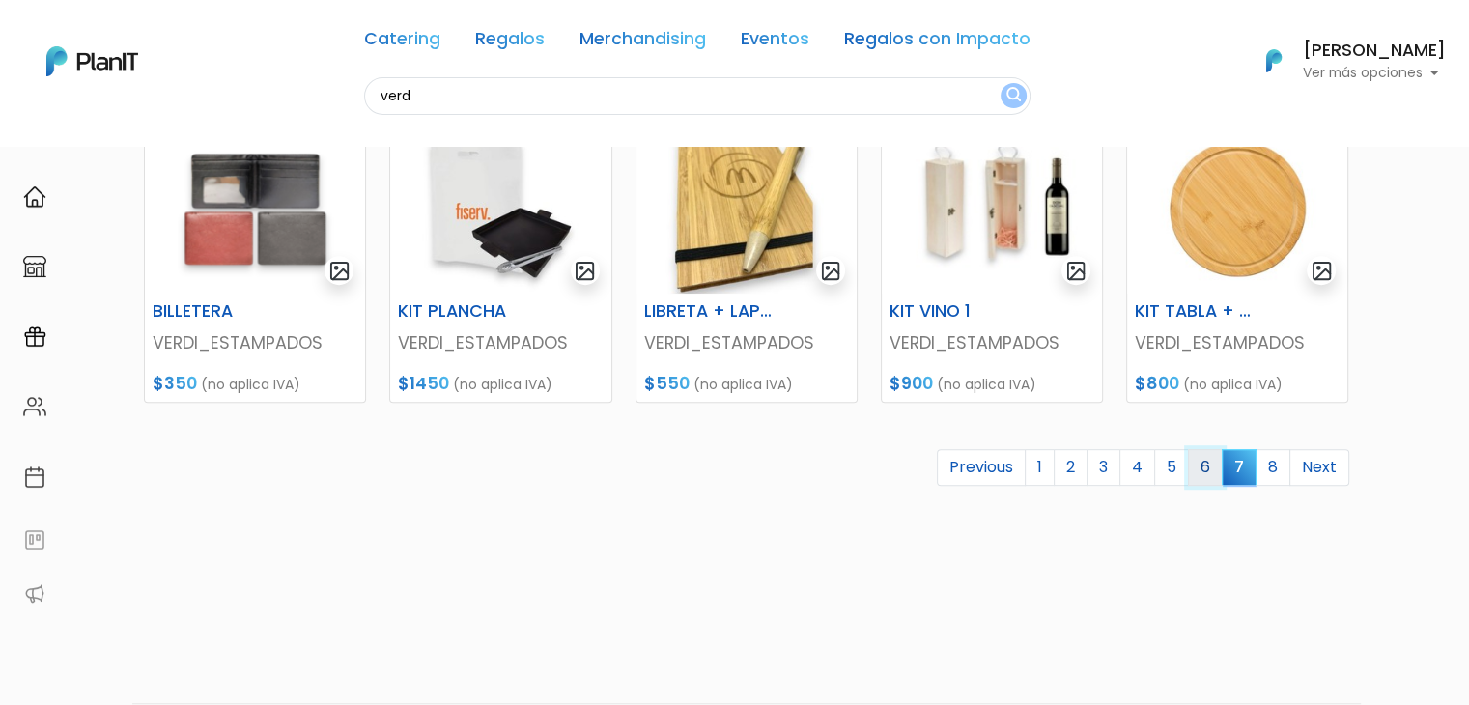
click at [1207, 469] on link "6" at bounding box center [1205, 467] width 35 height 37
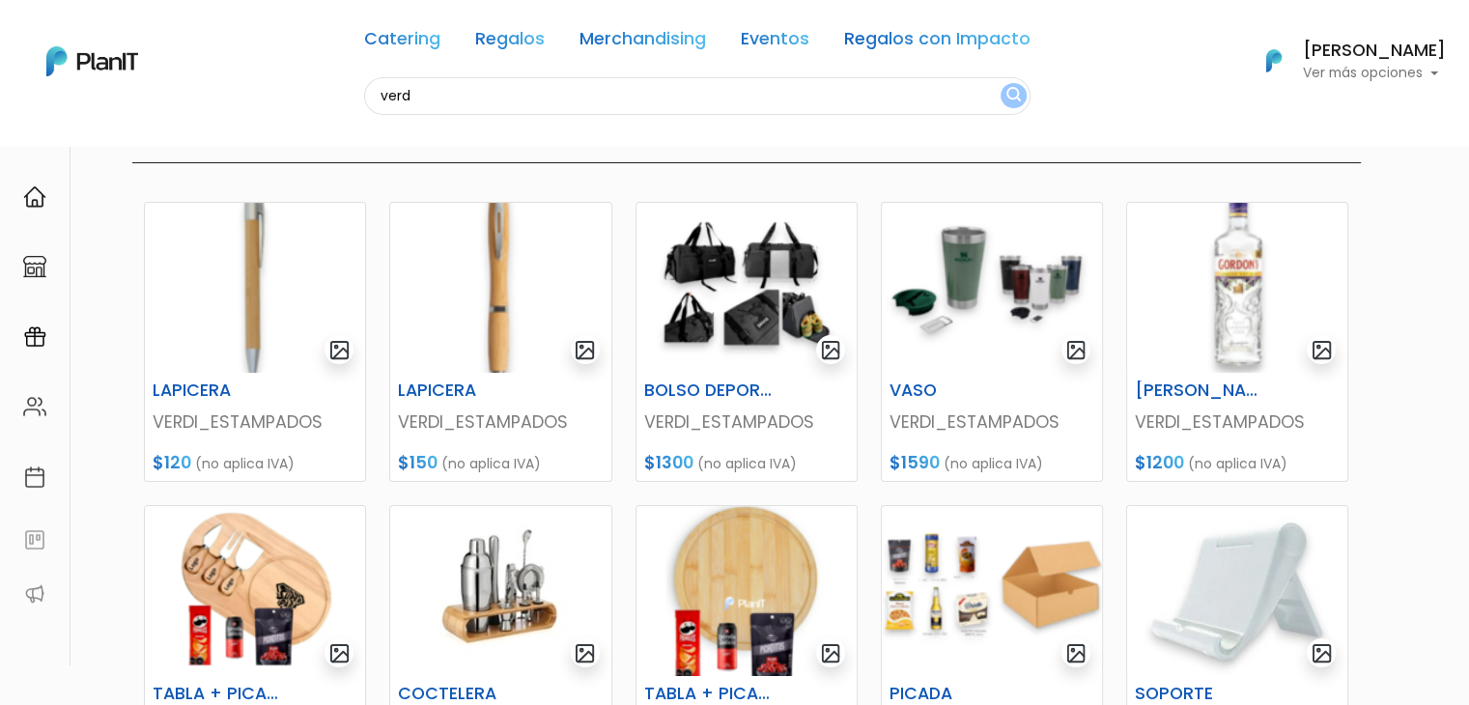
scroll to position [172, 0]
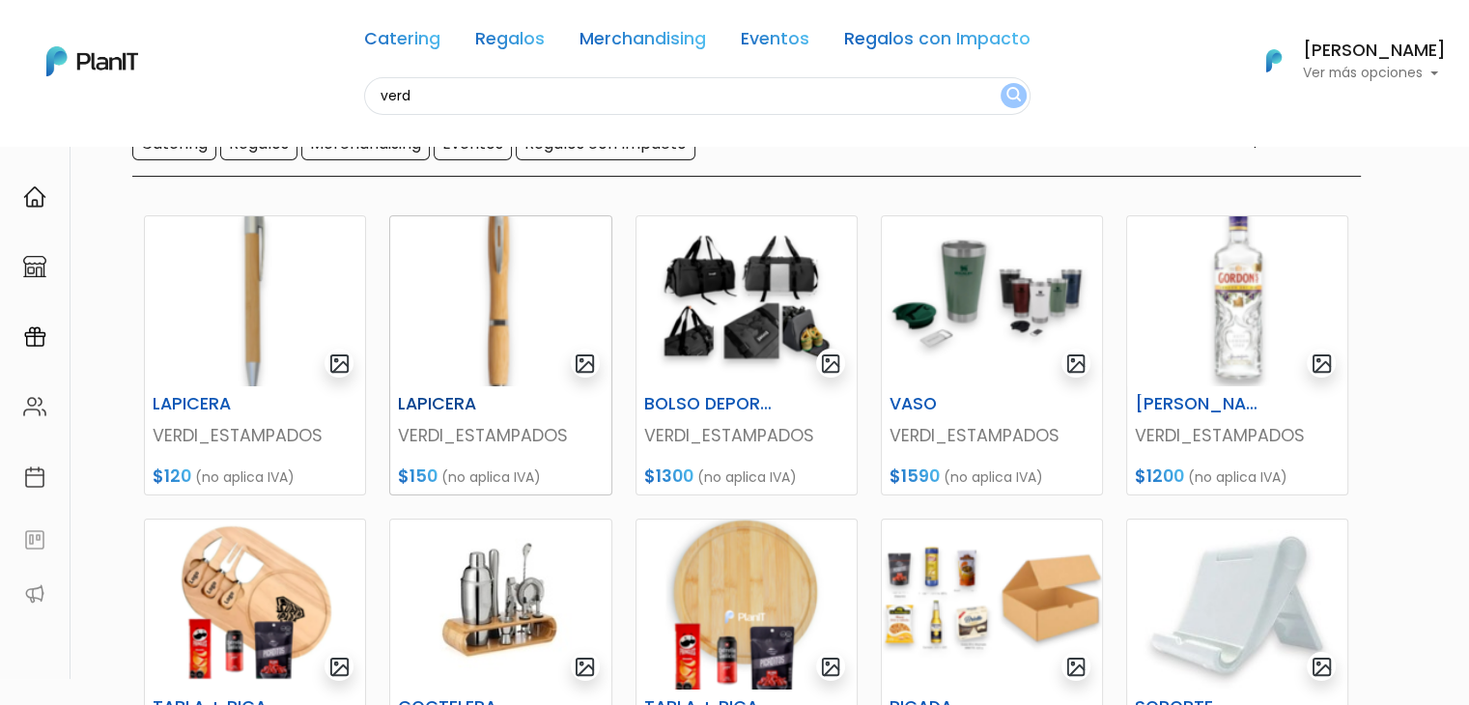
click at [491, 302] on img at bounding box center [500, 301] width 220 height 170
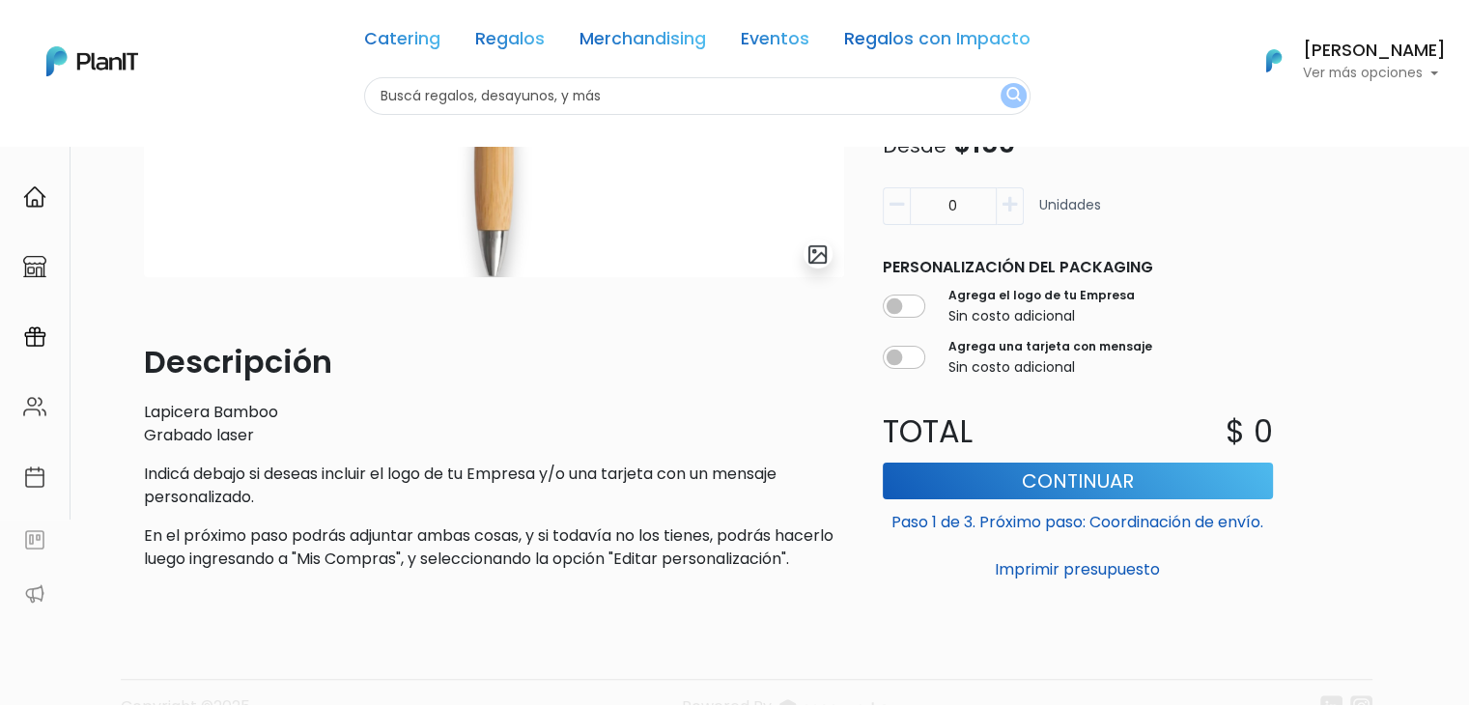
scroll to position [382, 0]
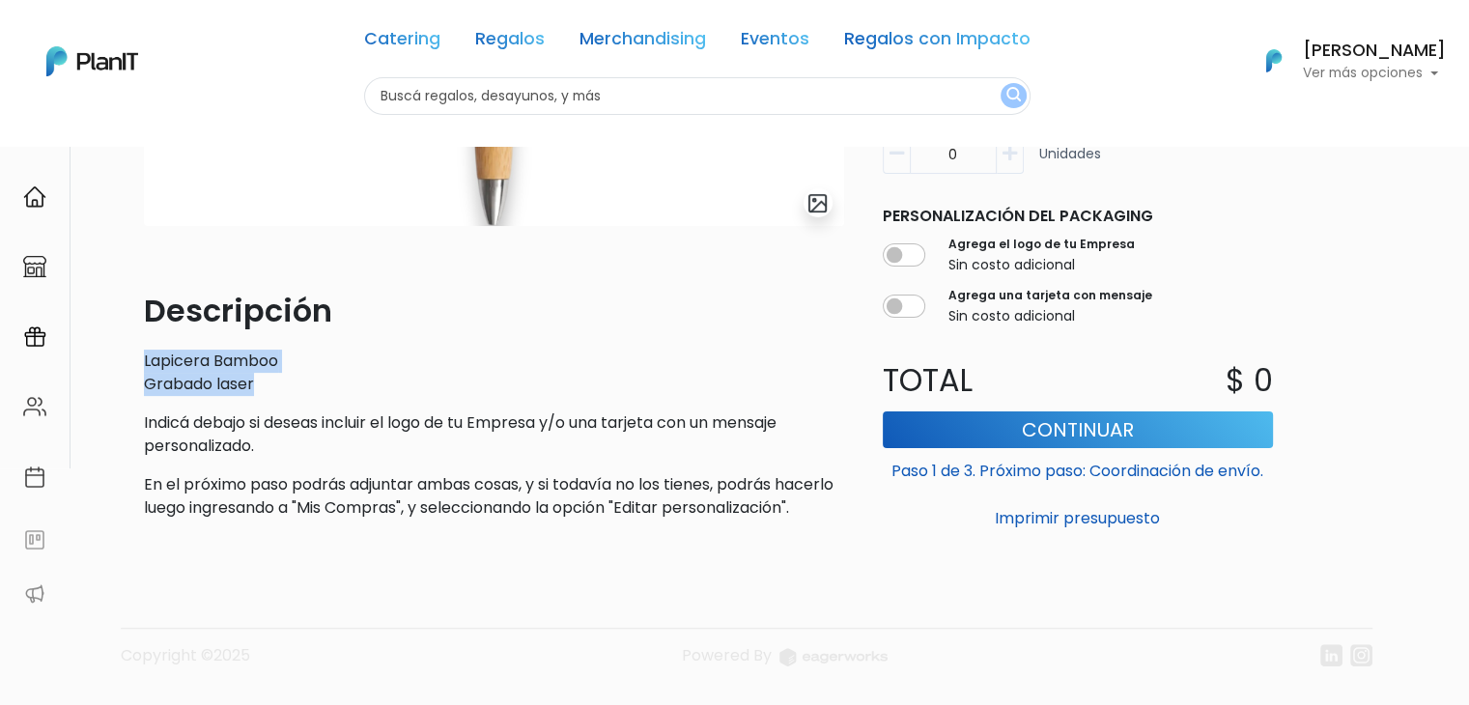
drag, startPoint x: 139, startPoint y: 362, endPoint x: 282, endPoint y: 382, distance: 144.4
click at [282, 382] on div "slide 1 of 1 Descripción Lapicera Bamboo Grabado laser Indicá debajo si deseas …" at bounding box center [493, 172] width 723 height 726
copy p "Lapicera Bamboo Grabado laser"
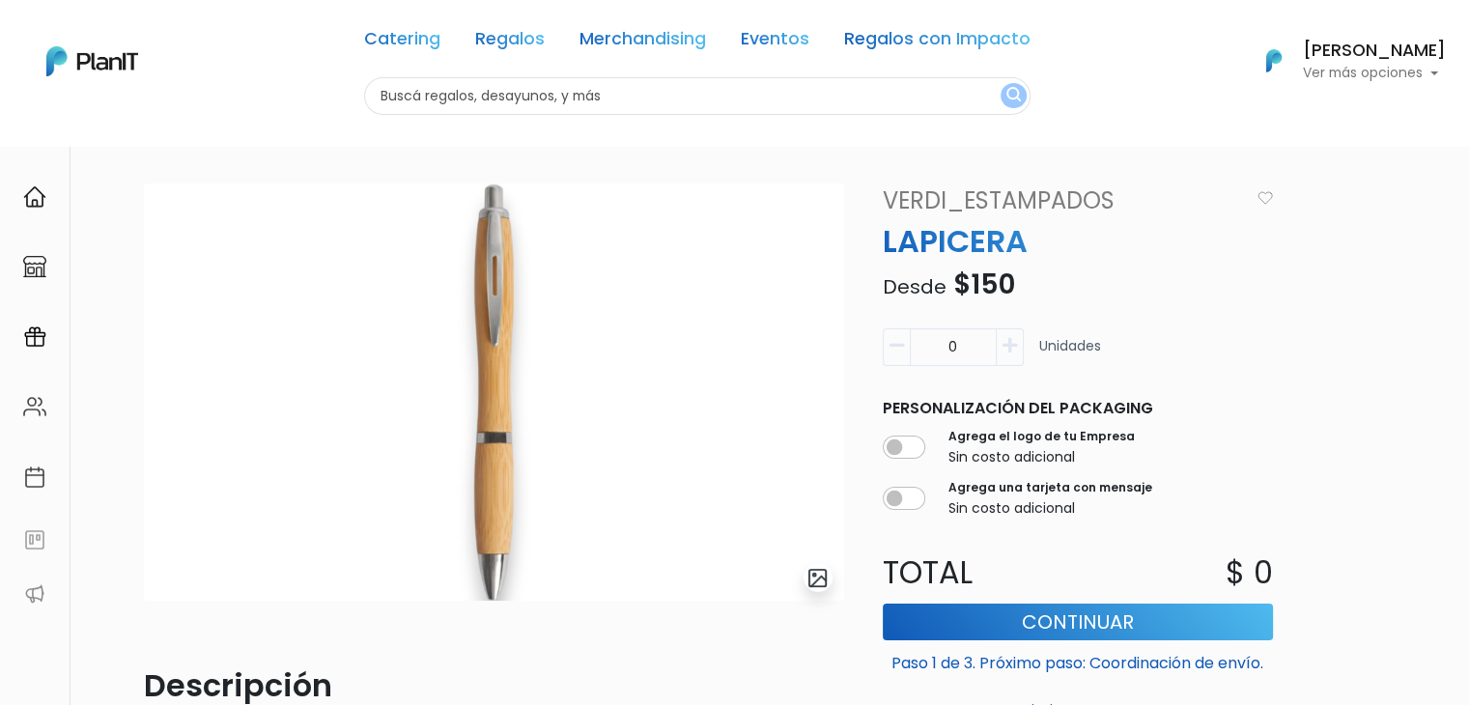
scroll to position [0, 0]
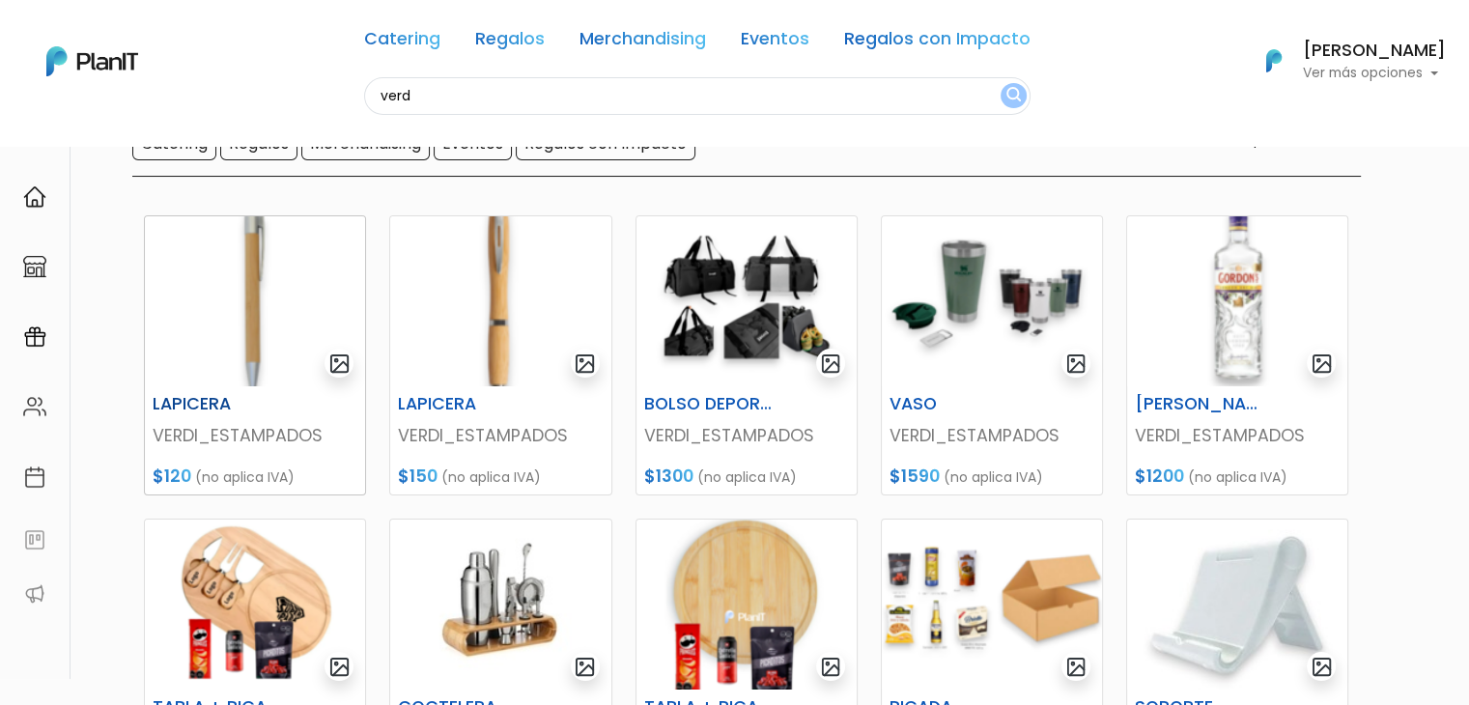
click at [265, 287] on img at bounding box center [255, 301] width 220 height 170
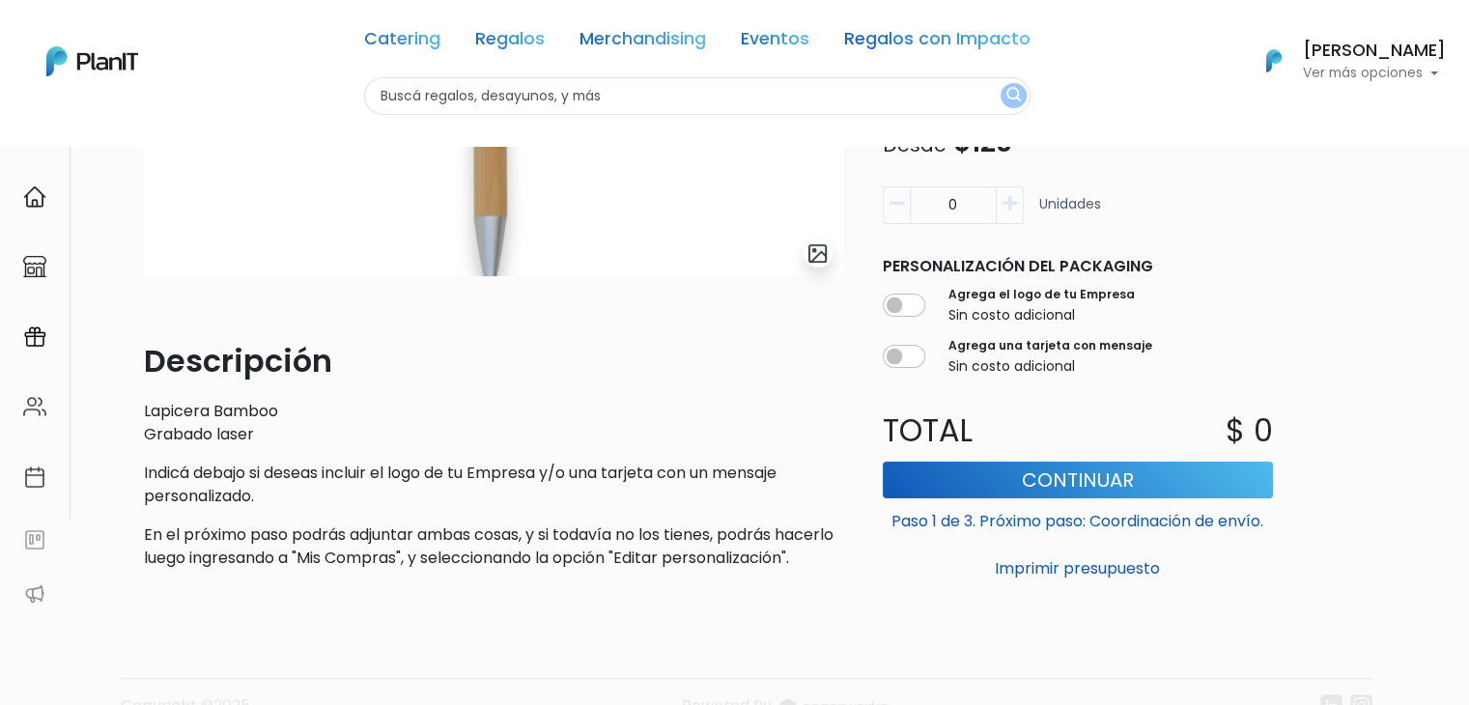
scroll to position [375, 0]
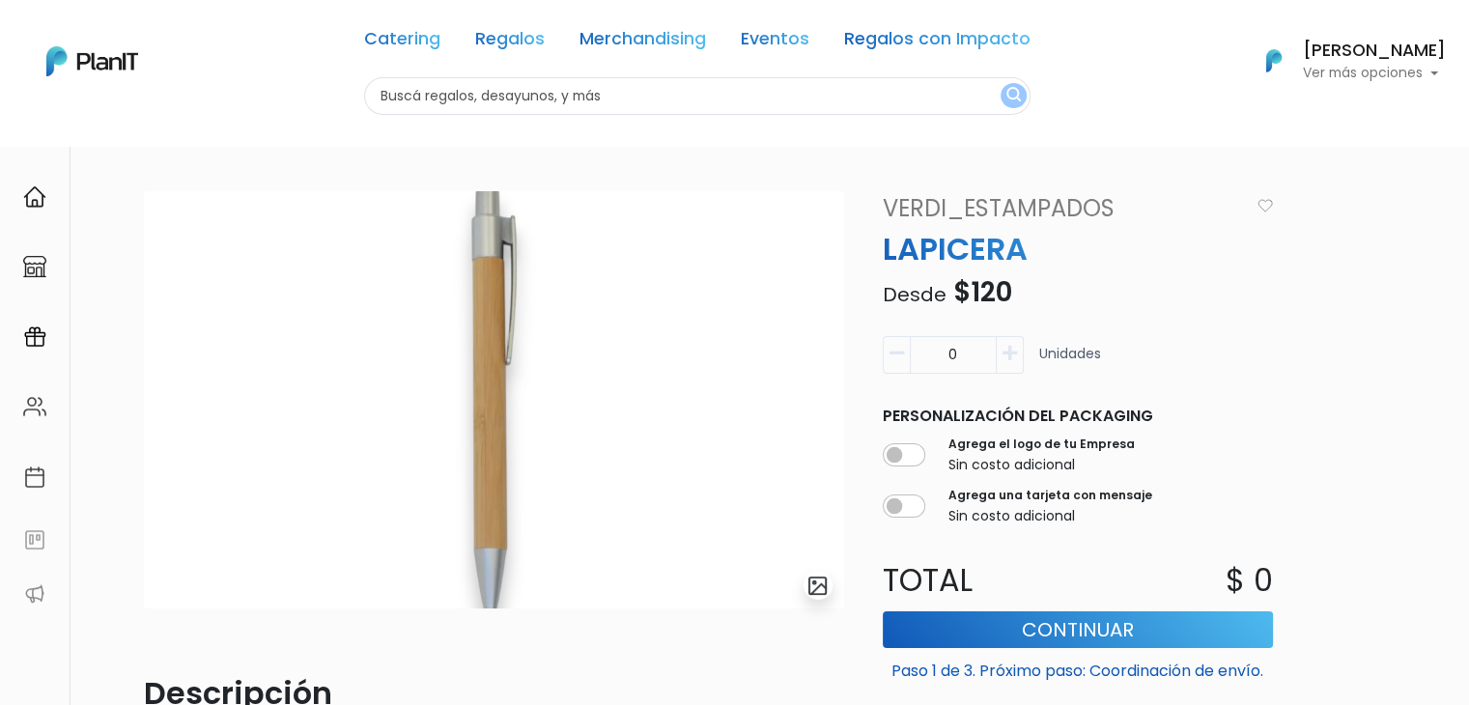
click at [439, 89] on input "text" at bounding box center [697, 96] width 666 height 38
click at [421, 112] on input "text" at bounding box center [697, 96] width 666 height 38
type input "chocolate y"
click at [1001, 83] on button "submit" at bounding box center [1014, 95] width 26 height 25
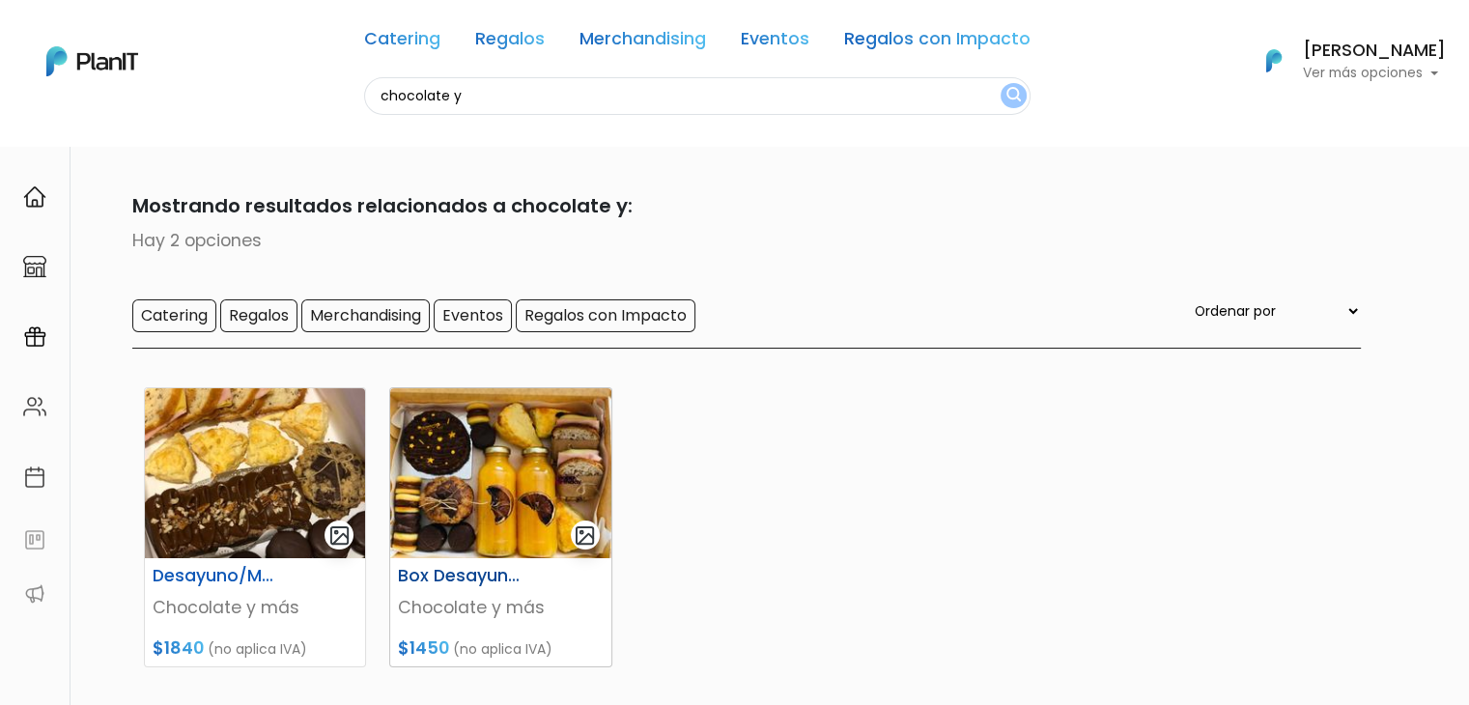
click at [467, 472] on img at bounding box center [500, 473] width 220 height 170
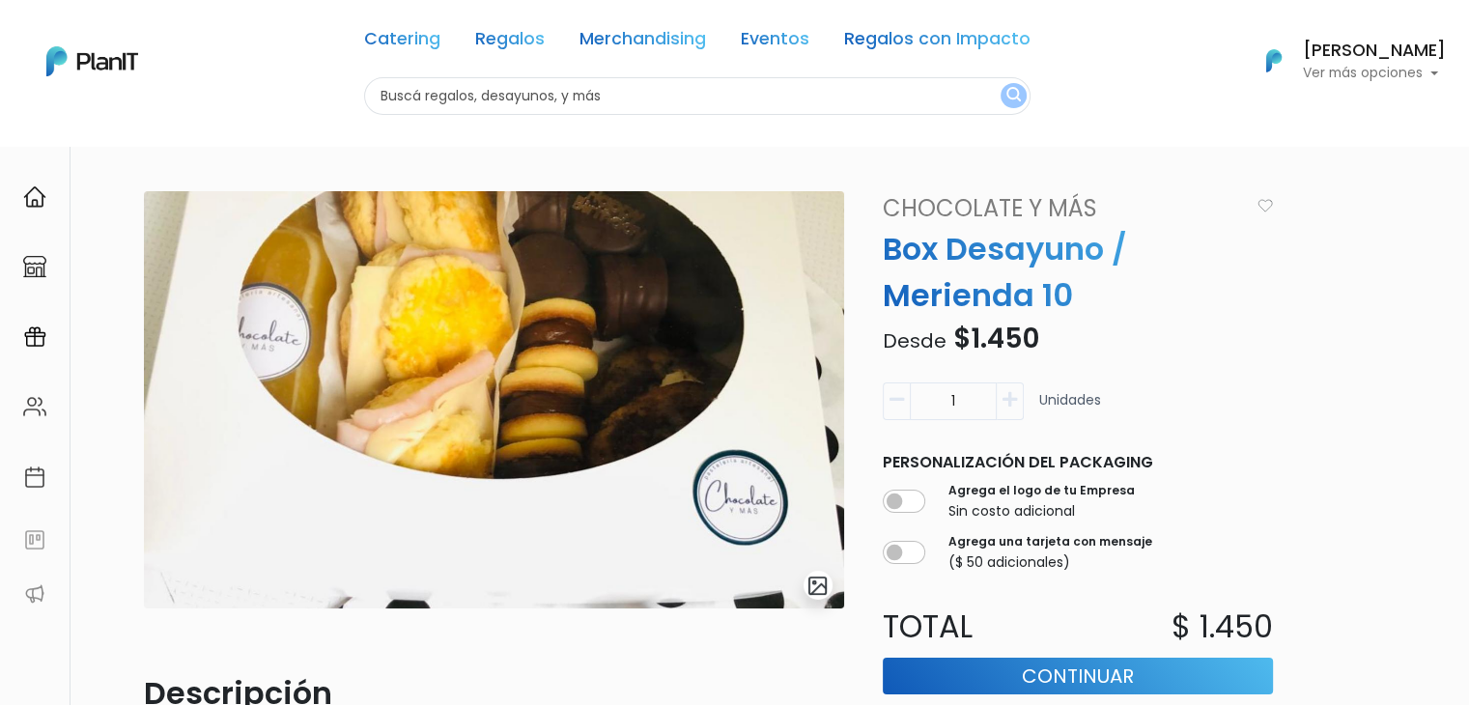
click at [972, 212] on link "Chocolate y más" at bounding box center [1060, 208] width 379 height 35
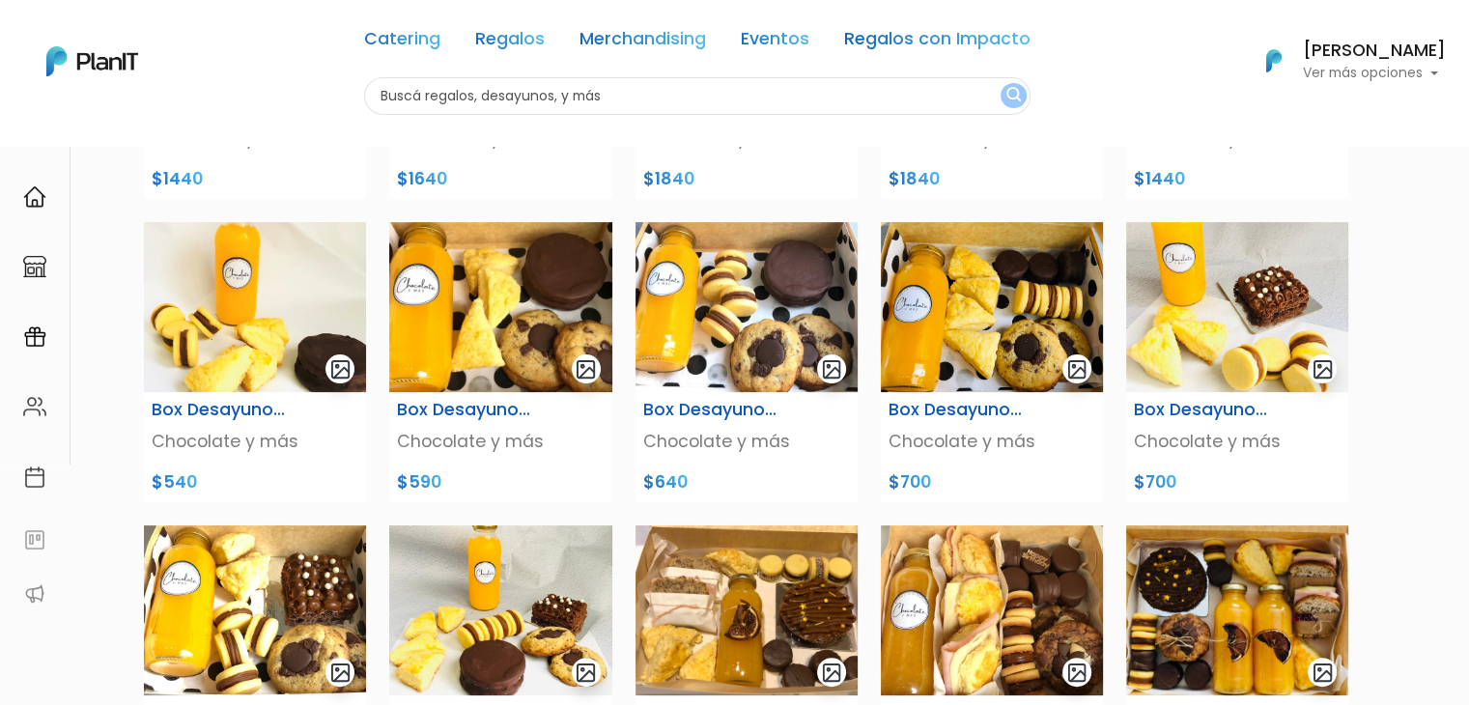
scroll to position [400, 0]
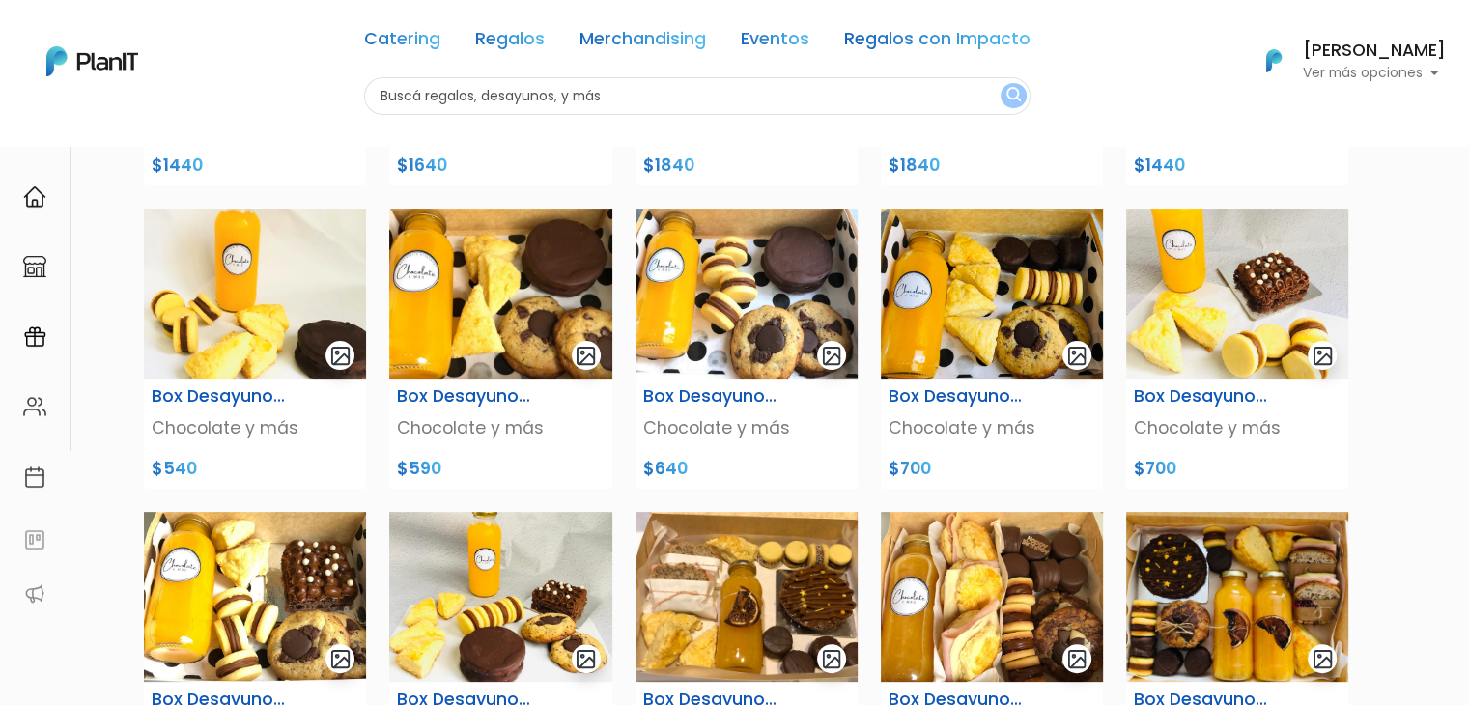
drag, startPoint x: 1483, startPoint y: 125, endPoint x: 1483, endPoint y: 295, distance: 170.0
click at [670, 275] on img at bounding box center [747, 294] width 222 height 170
click at [997, 269] on img at bounding box center [992, 294] width 222 height 170
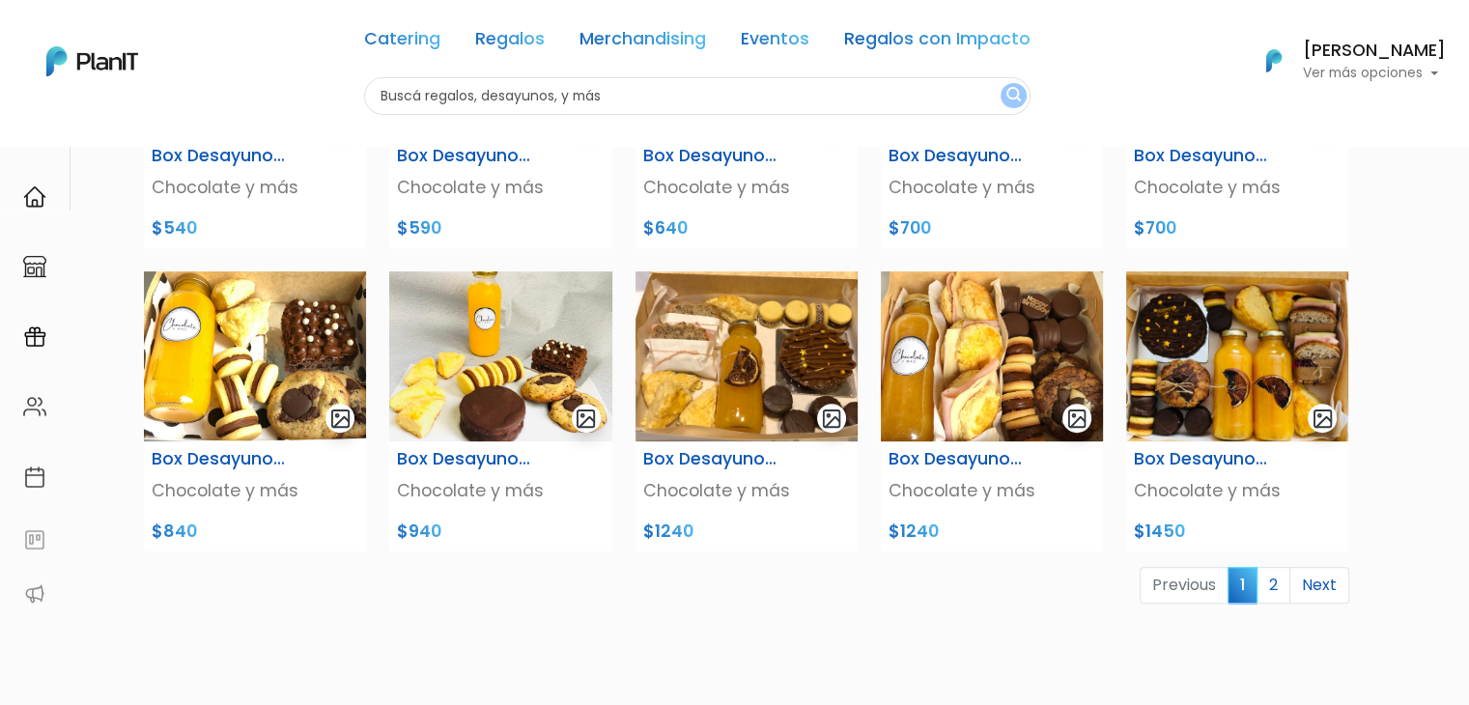
scroll to position [651, 0]
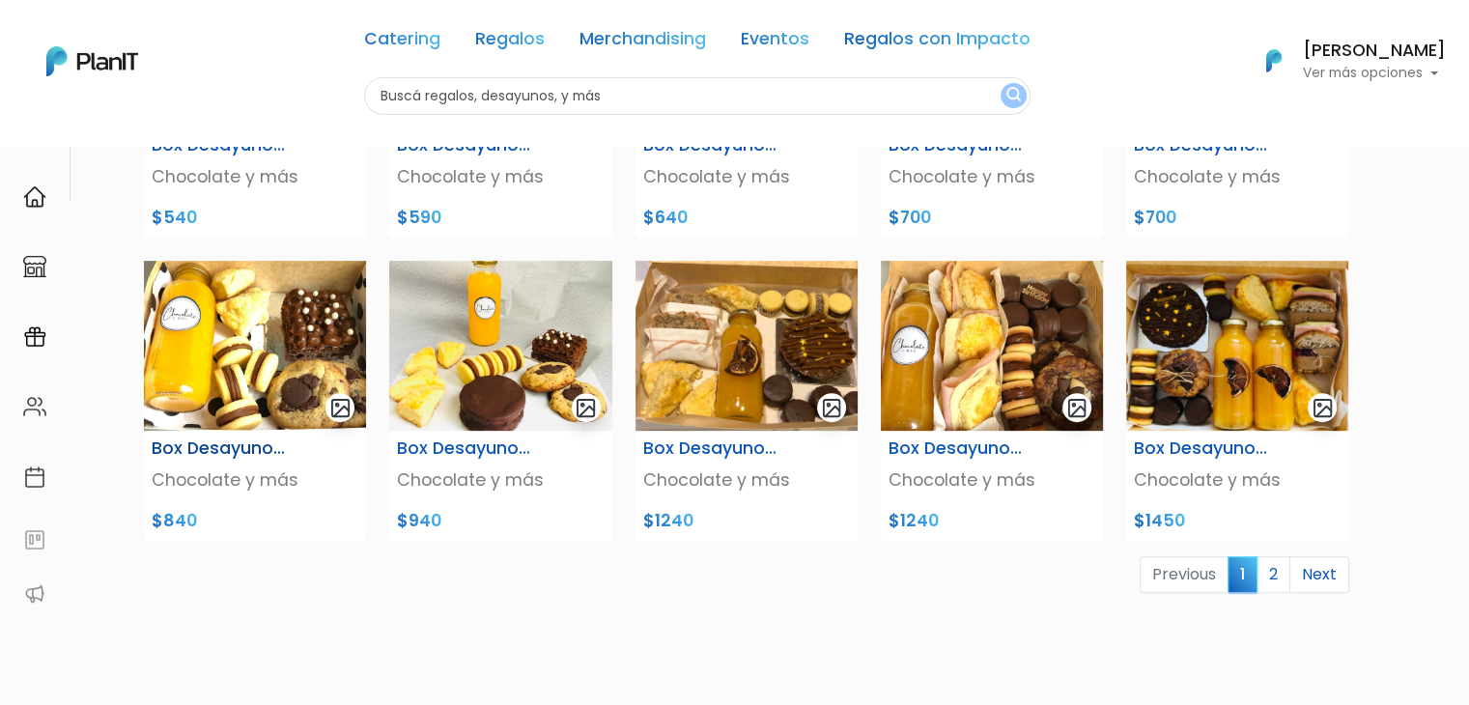
click at [245, 336] on img at bounding box center [255, 346] width 222 height 170
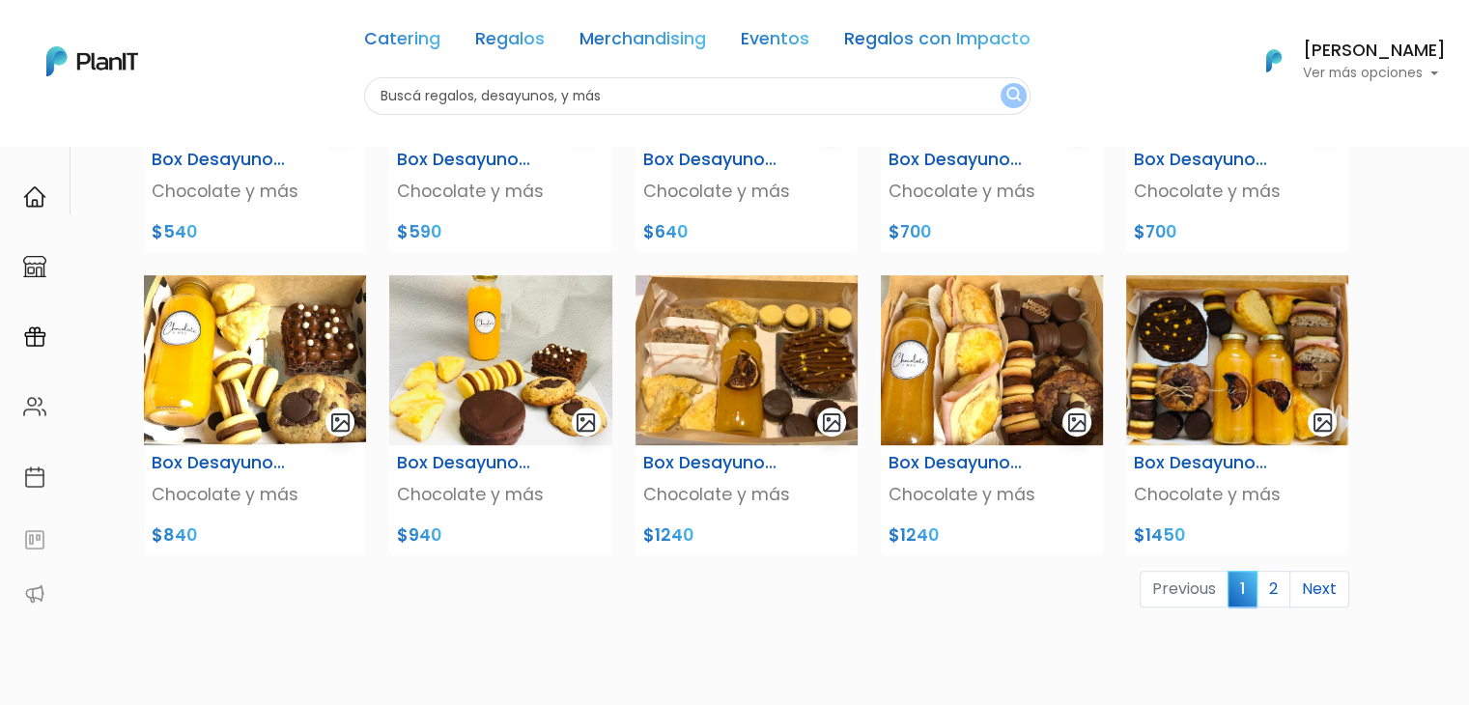
scroll to position [672, 0]
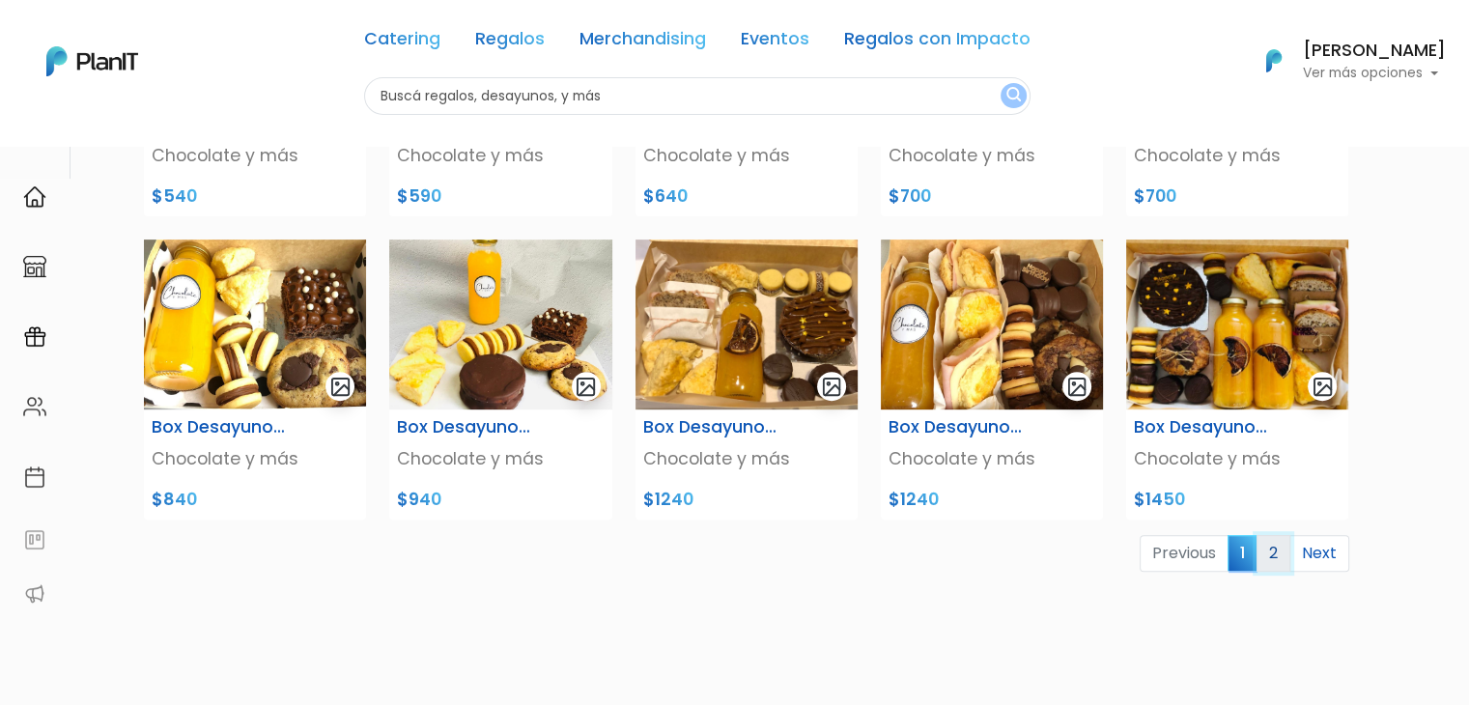
click at [1280, 553] on link "2" at bounding box center [1274, 553] width 34 height 37
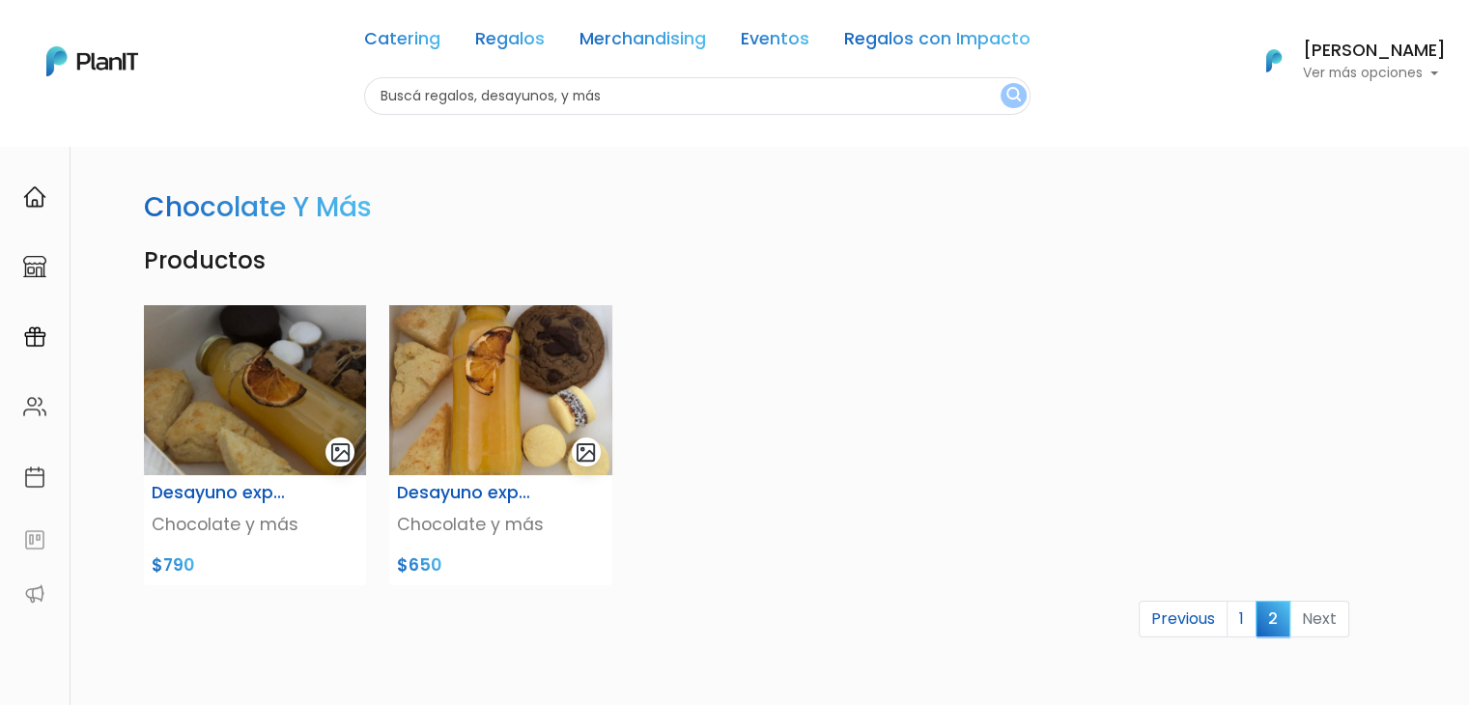
scroll to position [70, 0]
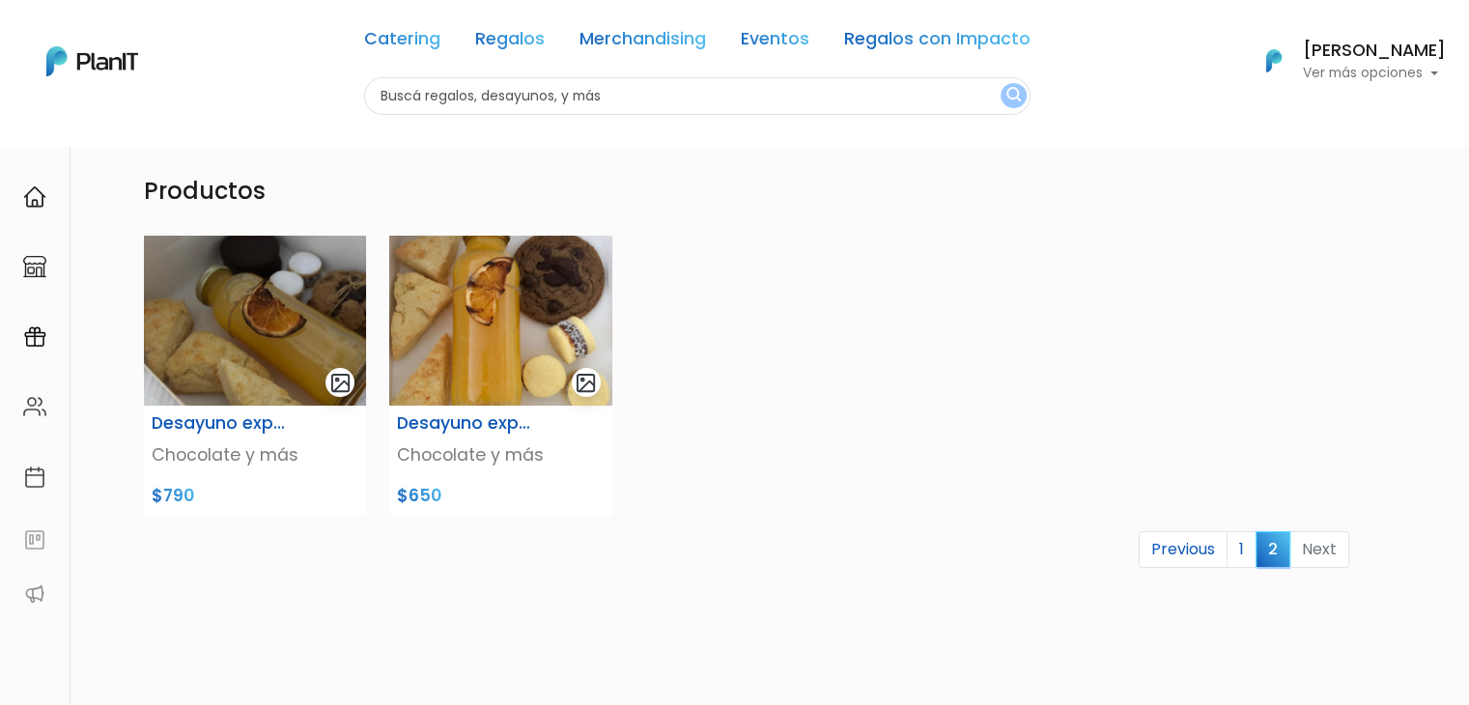
click at [1468, 235] on html "Catering Regalos Merchandising Eventos Regalos con Impacto Catering Regalos Mer…" at bounding box center [734, 282] width 1469 height 705
click at [448, 359] on img at bounding box center [500, 321] width 222 height 170
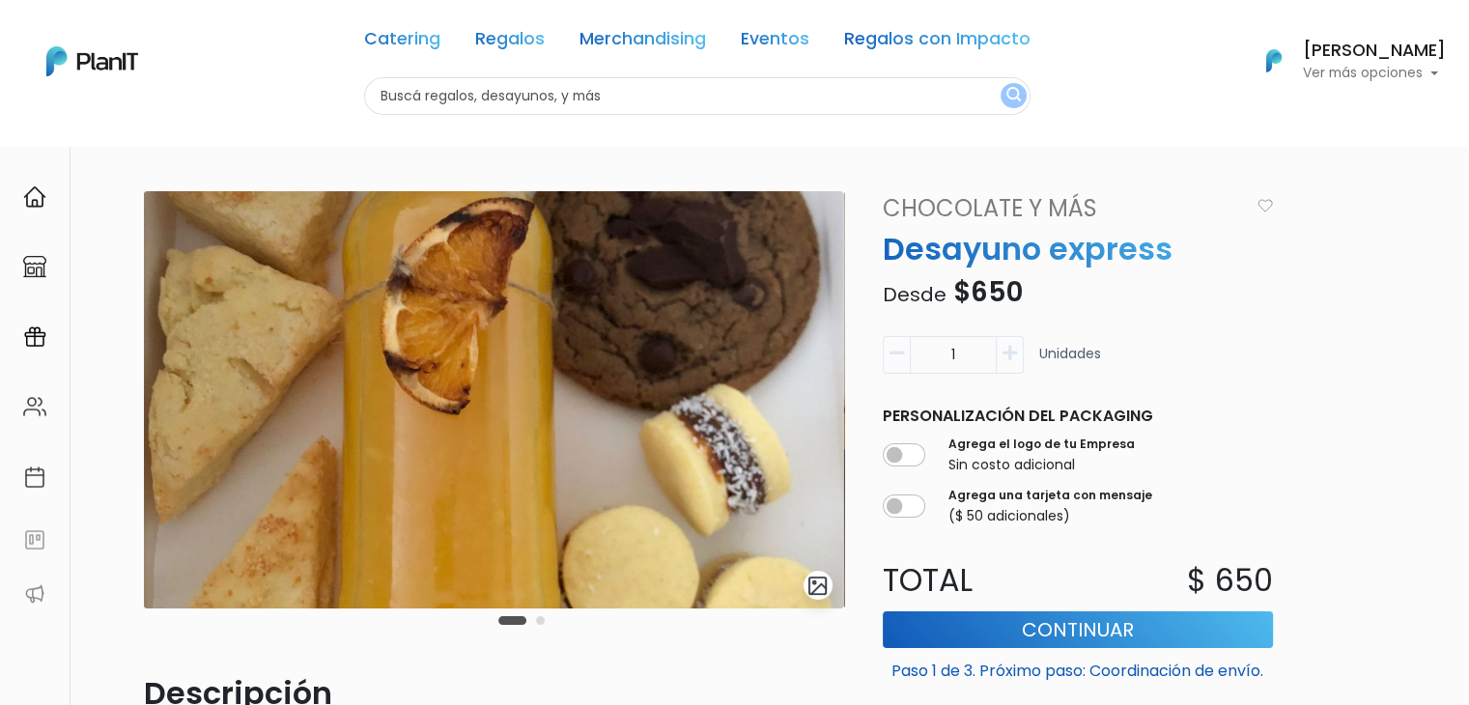
click at [436, 99] on input "text" at bounding box center [697, 96] width 666 height 38
type input "bolsa"
click at [1001, 83] on button "submit" at bounding box center [1014, 95] width 26 height 25
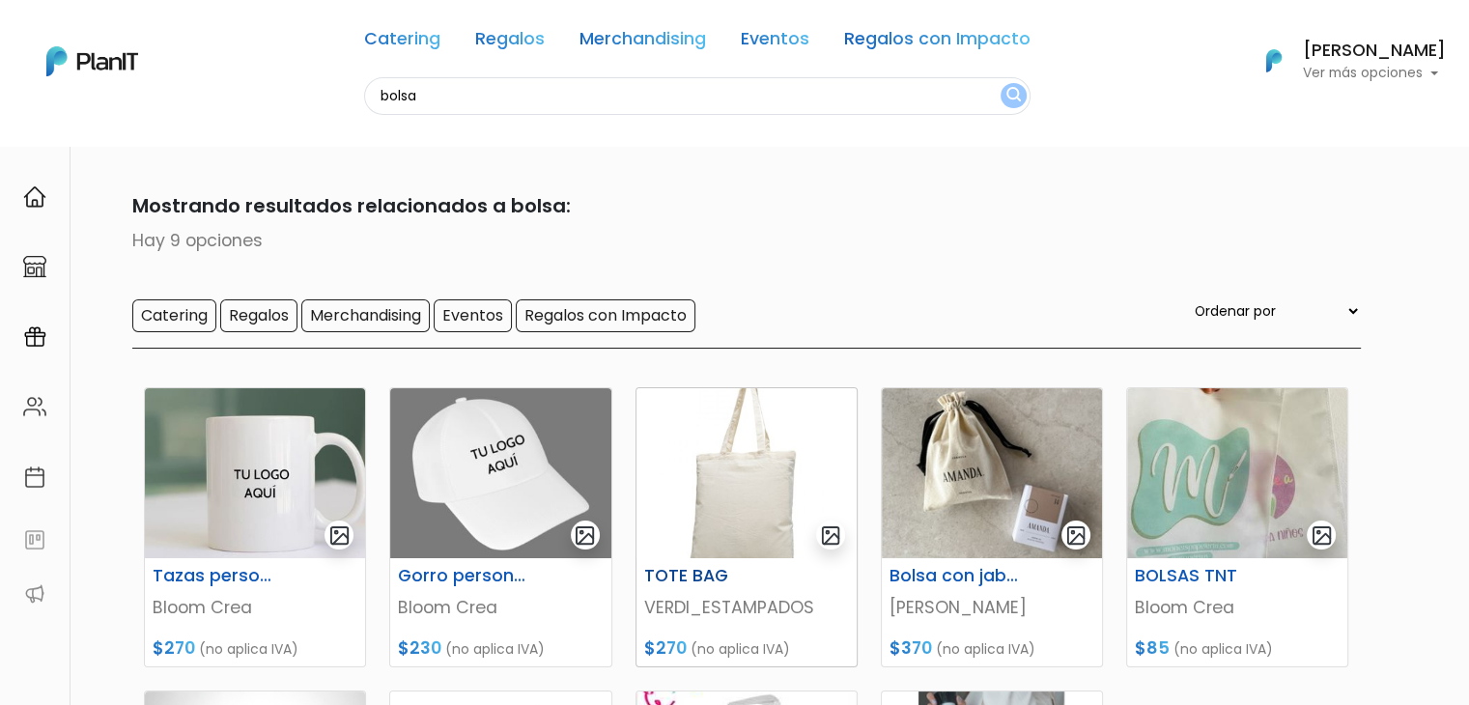
click at [726, 502] on img at bounding box center [747, 473] width 220 height 170
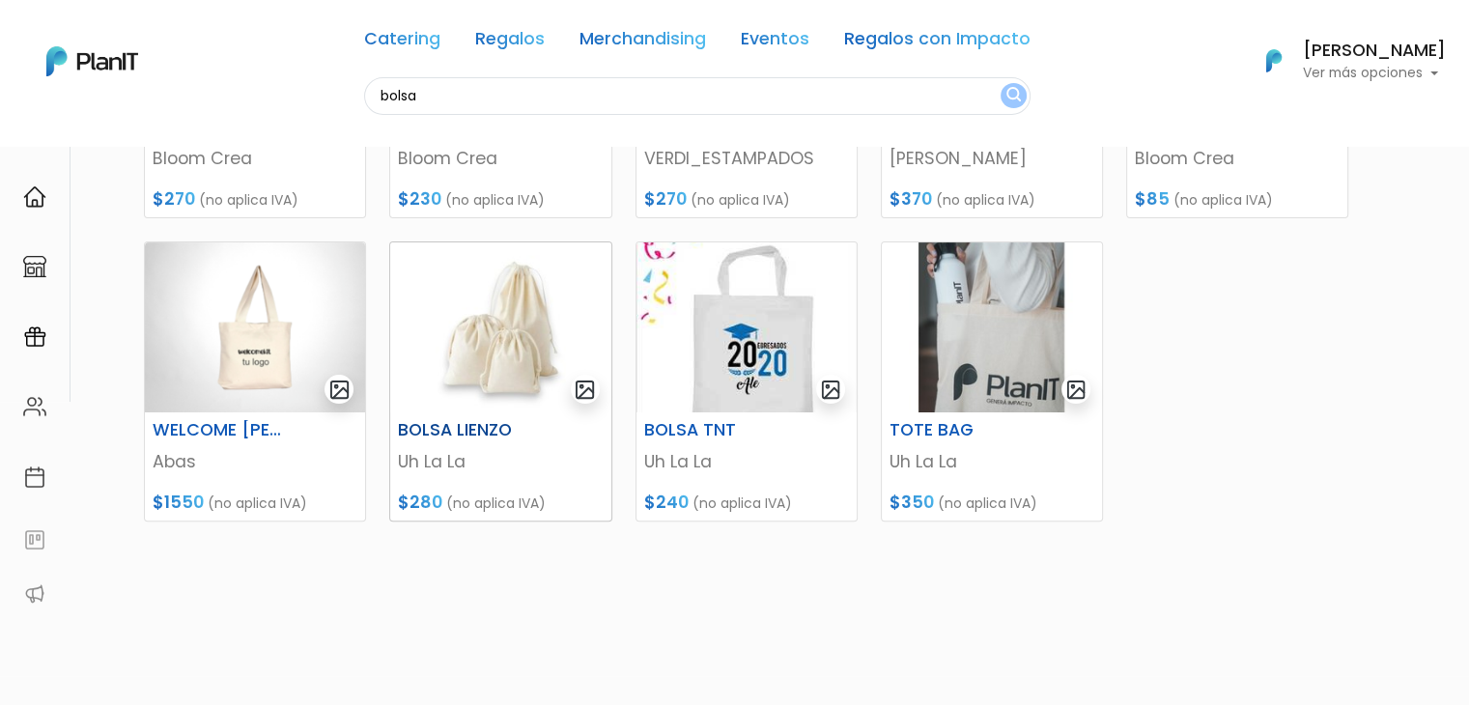
click at [436, 383] on img at bounding box center [500, 327] width 220 height 170
